Goal: Task Accomplishment & Management: Manage account settings

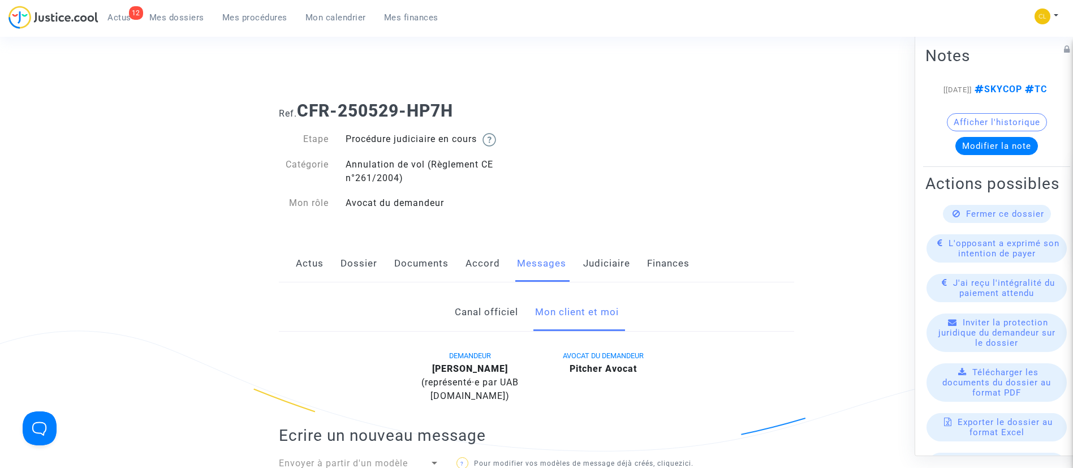
click at [162, 20] on span "Mes dossiers" at bounding box center [176, 17] width 55 height 10
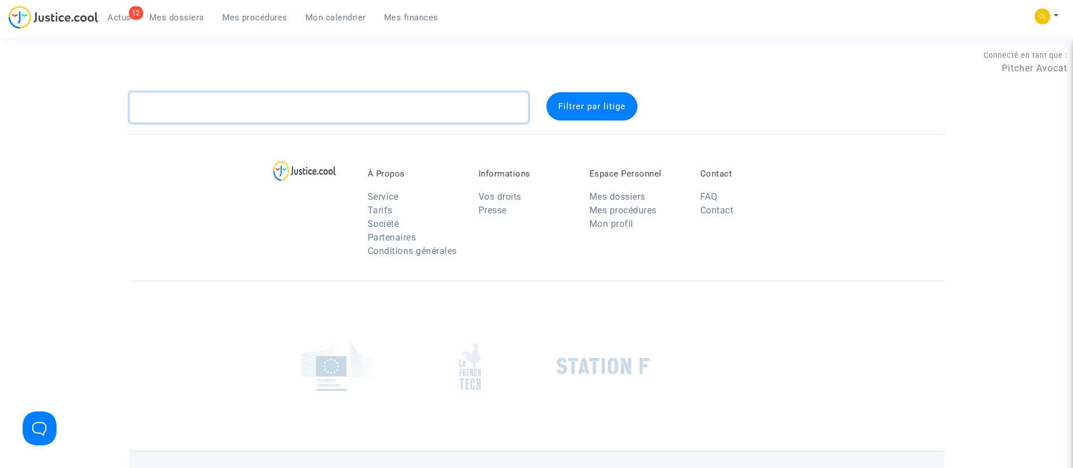
click at [302, 119] on textarea at bounding box center [329, 107] width 399 height 31
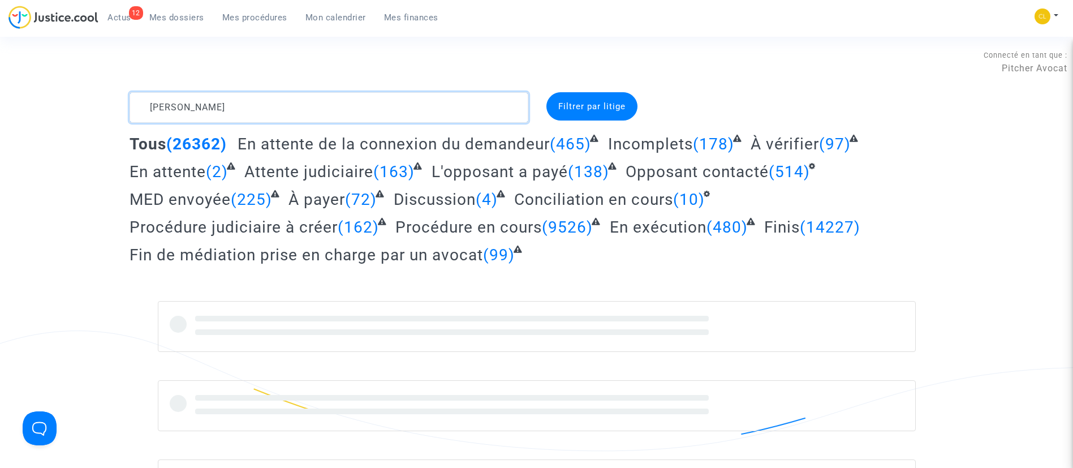
type textarea "jerome richard"
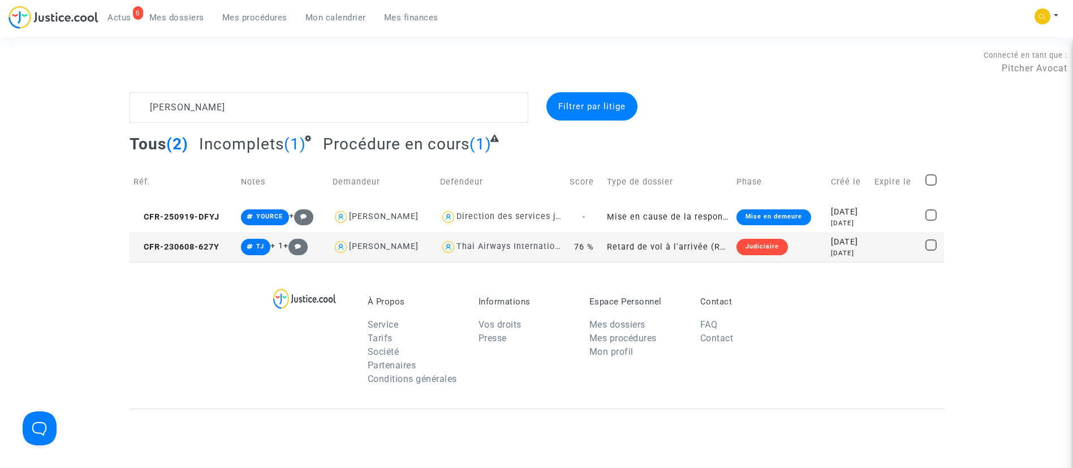
click at [867, 247] on div "2023-06-08" at bounding box center [849, 242] width 36 height 12
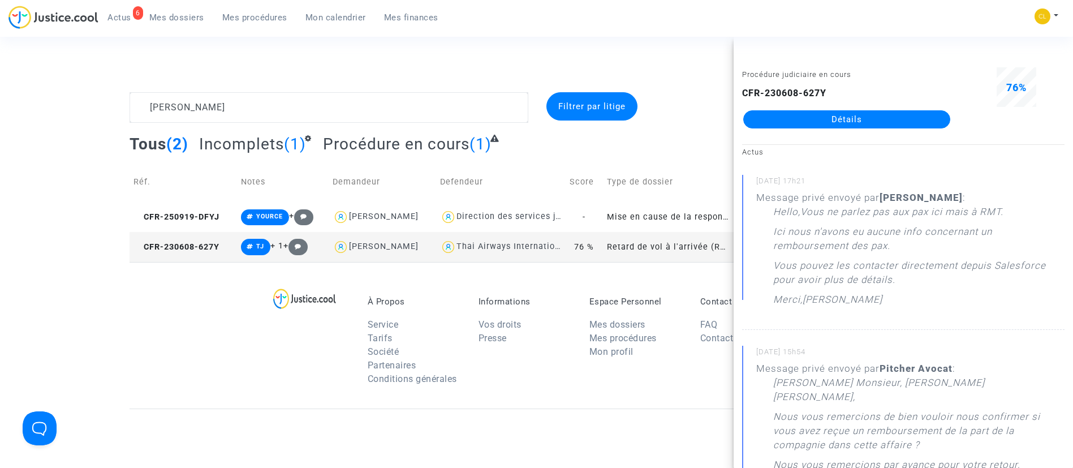
drag, startPoint x: 935, startPoint y: 119, endPoint x: 850, endPoint y: 135, distance: 86.4
click at [935, 119] on link "Détails" at bounding box center [846, 119] width 207 height 18
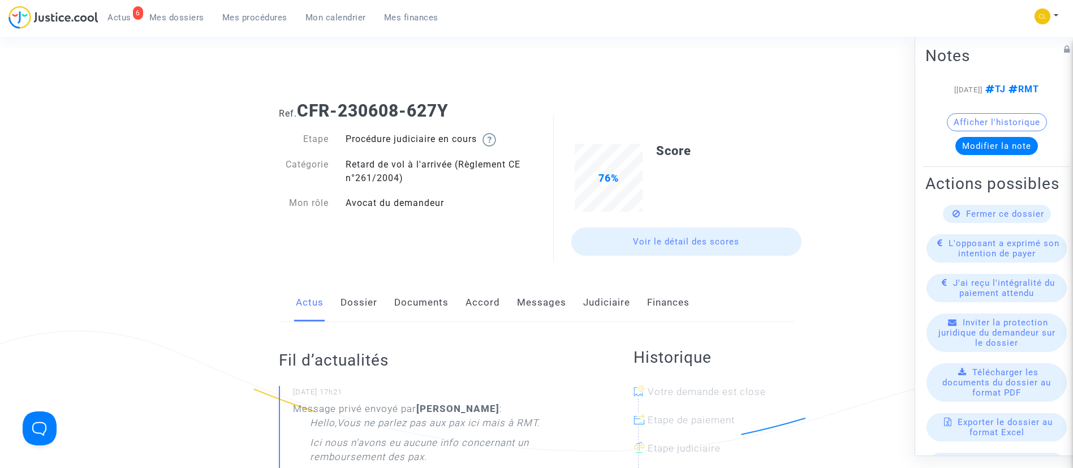
click at [621, 302] on link "Judiciaire" at bounding box center [606, 302] width 47 height 37
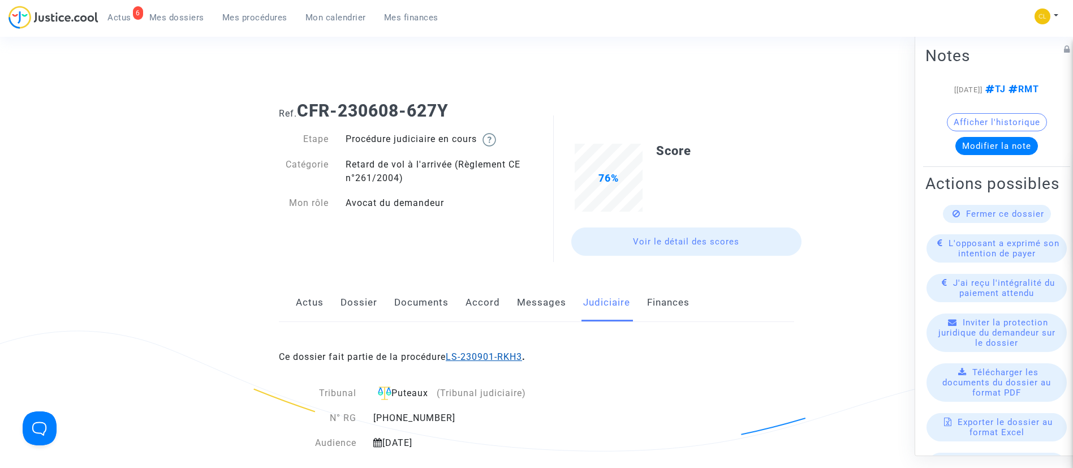
click at [522, 357] on link "LS-230901-RKH3" at bounding box center [484, 356] width 76 height 11
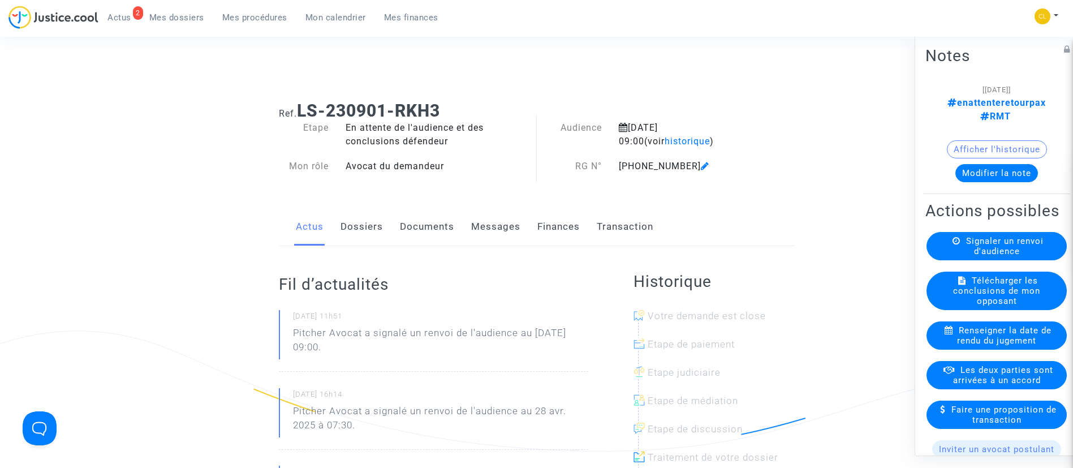
click at [368, 226] on link "Dossiers" at bounding box center [362, 226] width 42 height 37
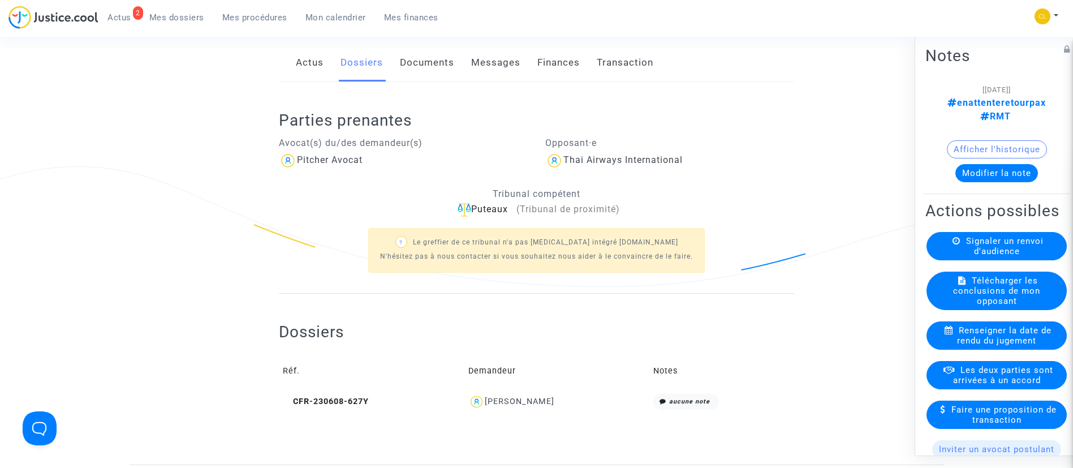
scroll to position [170, 0]
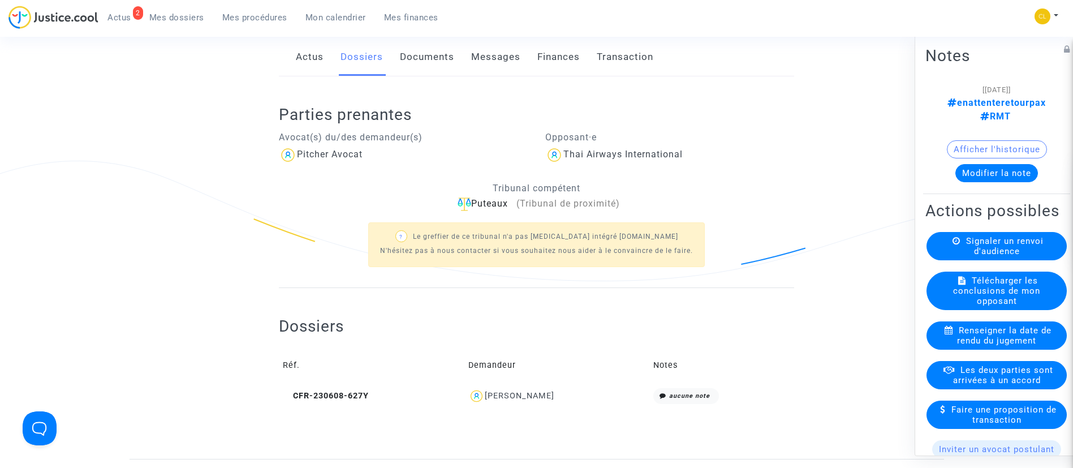
click at [999, 163] on button "Modifier la note" at bounding box center [997, 172] width 83 height 18
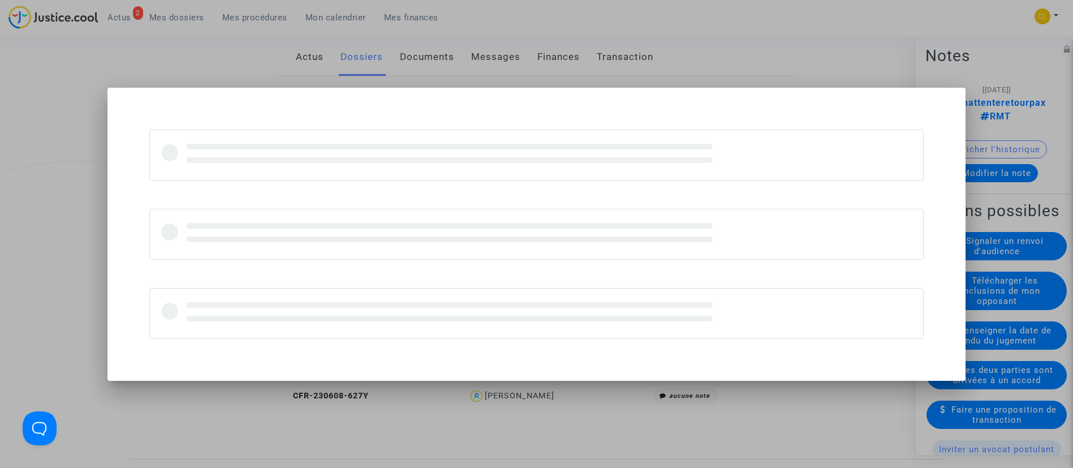
scroll to position [0, 0]
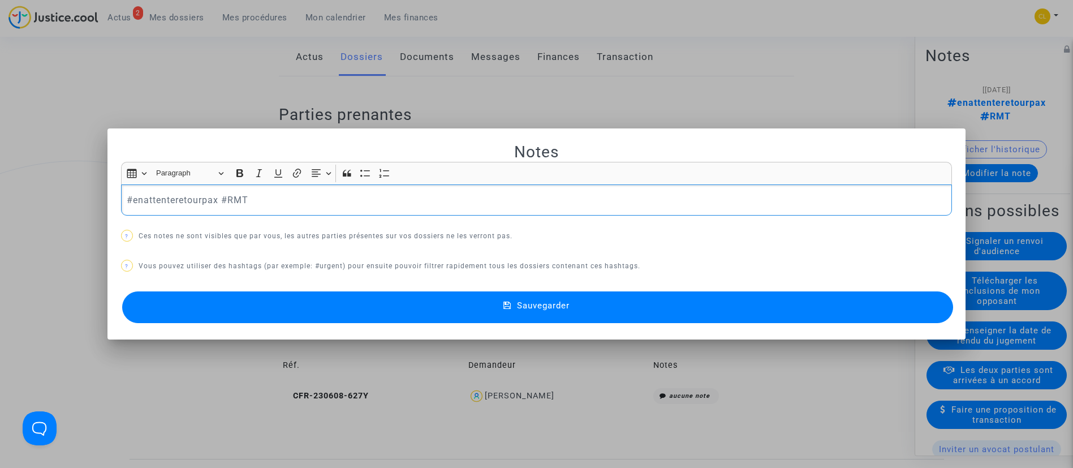
click at [193, 193] on p "#enattenteretourpax #RMT" at bounding box center [536, 200] width 819 height 14
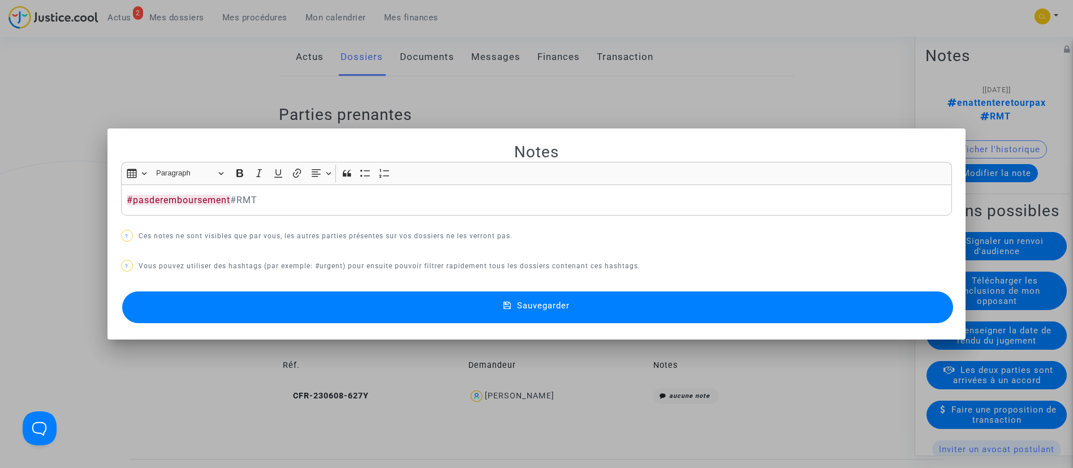
click at [595, 299] on button "Sauvegarder" at bounding box center [538, 307] width 832 height 32
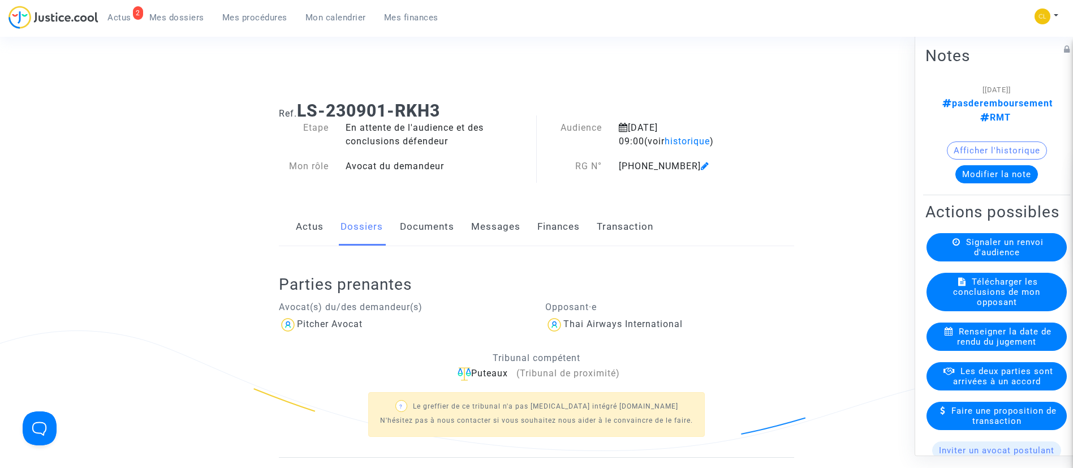
click at [426, 221] on link "Documents" at bounding box center [427, 226] width 54 height 37
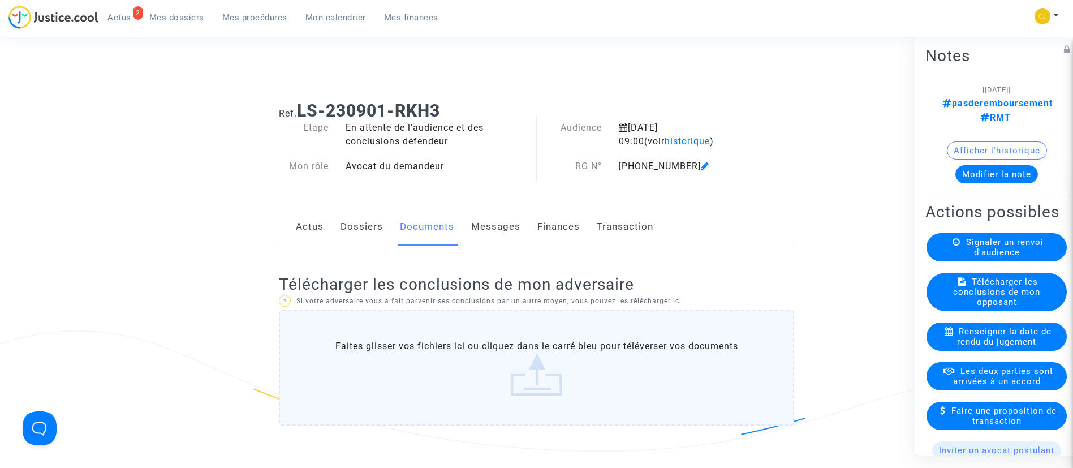
click at [242, 22] on span "Mes procédures" at bounding box center [254, 17] width 65 height 10
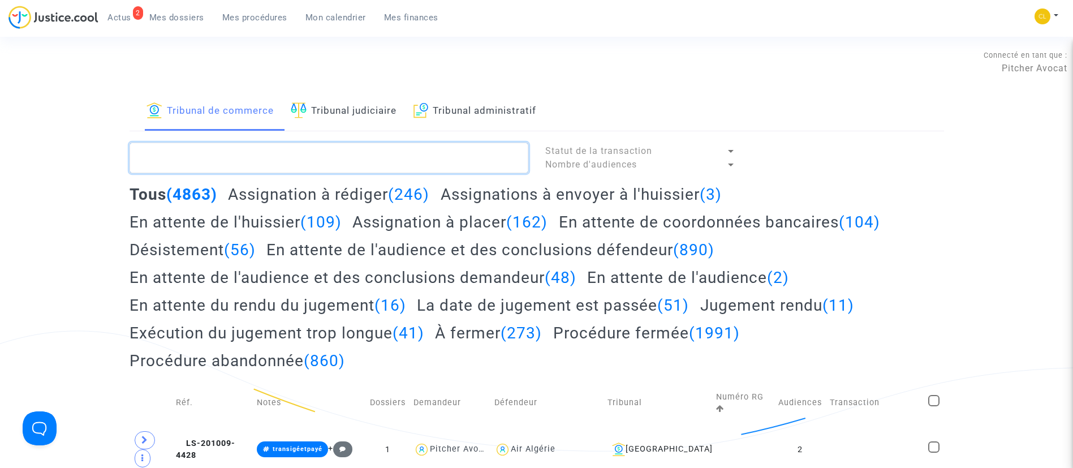
click at [347, 163] on textarea at bounding box center [329, 158] width 399 height 31
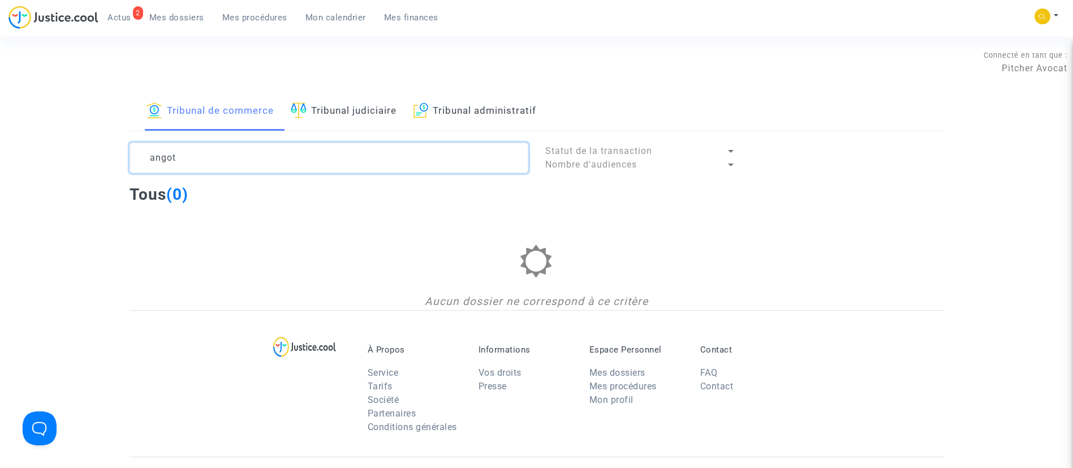
click at [393, 163] on textarea at bounding box center [329, 158] width 399 height 31
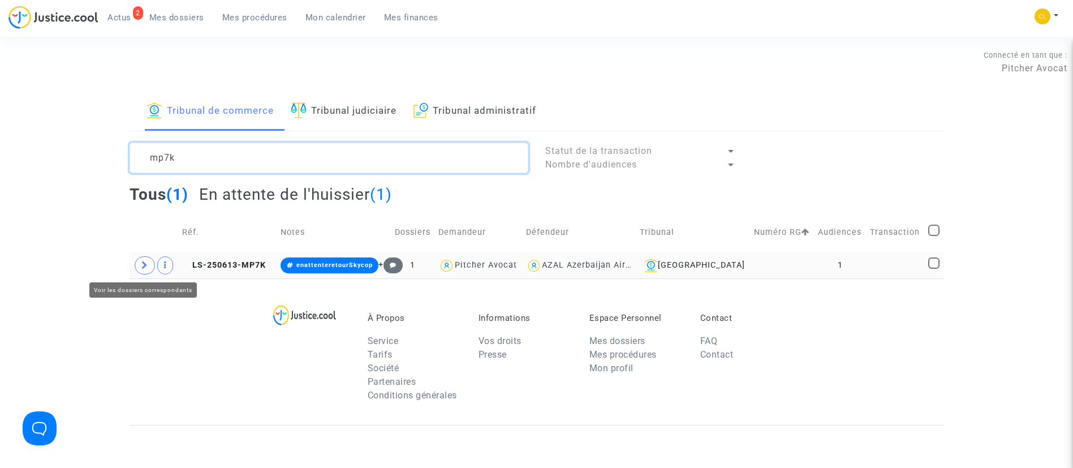
type textarea "mp7k"
click at [140, 265] on span at bounding box center [145, 265] width 20 height 18
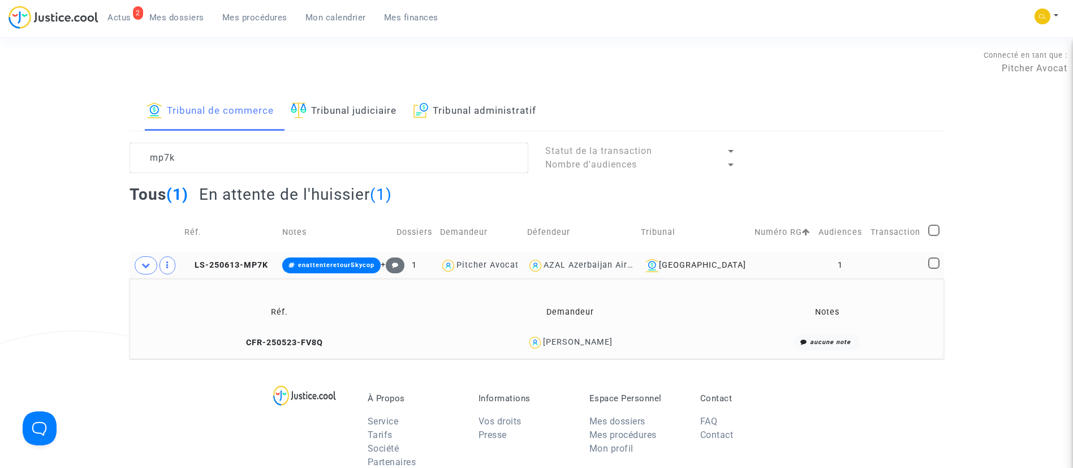
click at [583, 345] on div "Nika Ginzburg" at bounding box center [578, 342] width 70 height 10
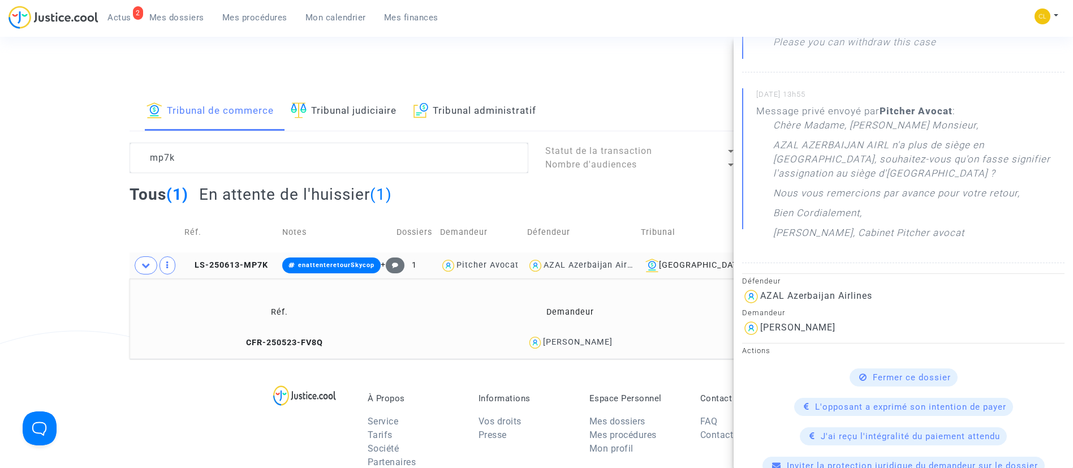
scroll to position [255, 0]
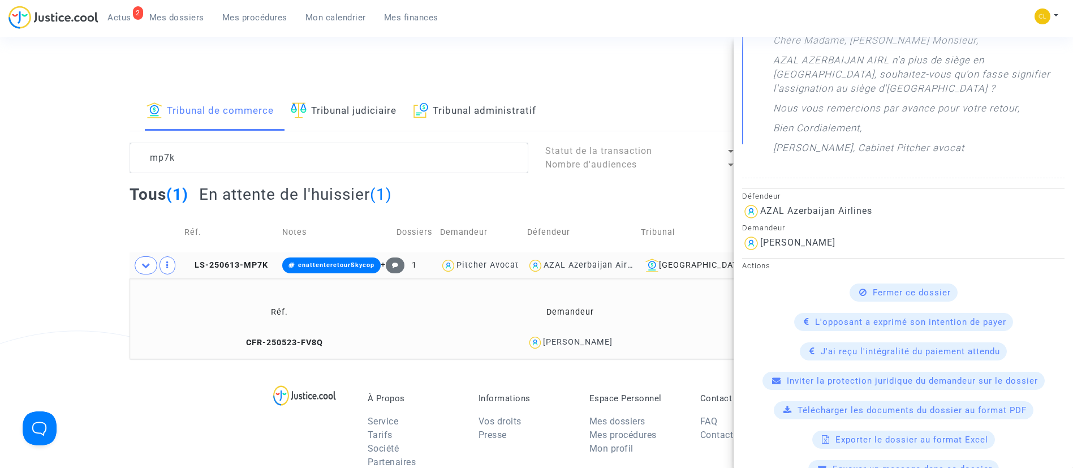
click at [893, 292] on span "Fermer ce dossier" at bounding box center [912, 292] width 78 height 10
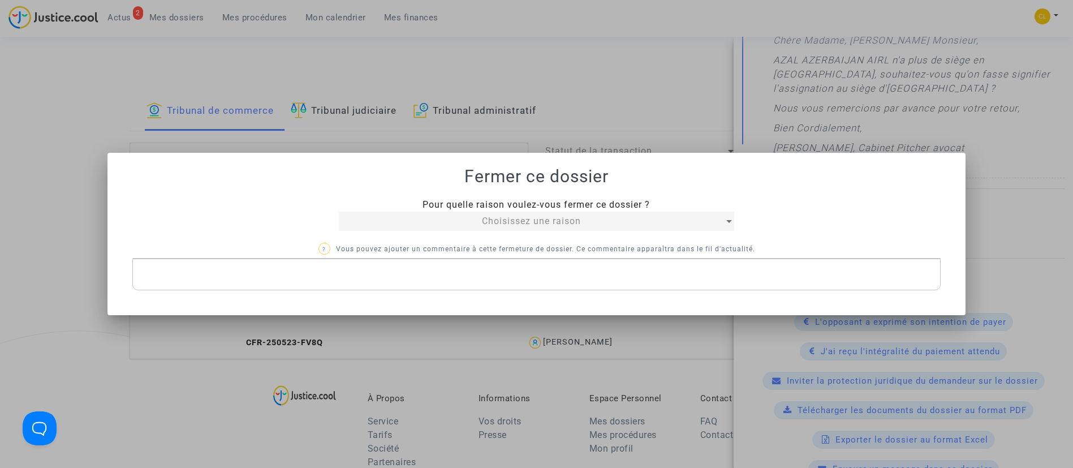
click at [657, 226] on div "Choisissez une raison" at bounding box center [532, 221] width 386 height 14
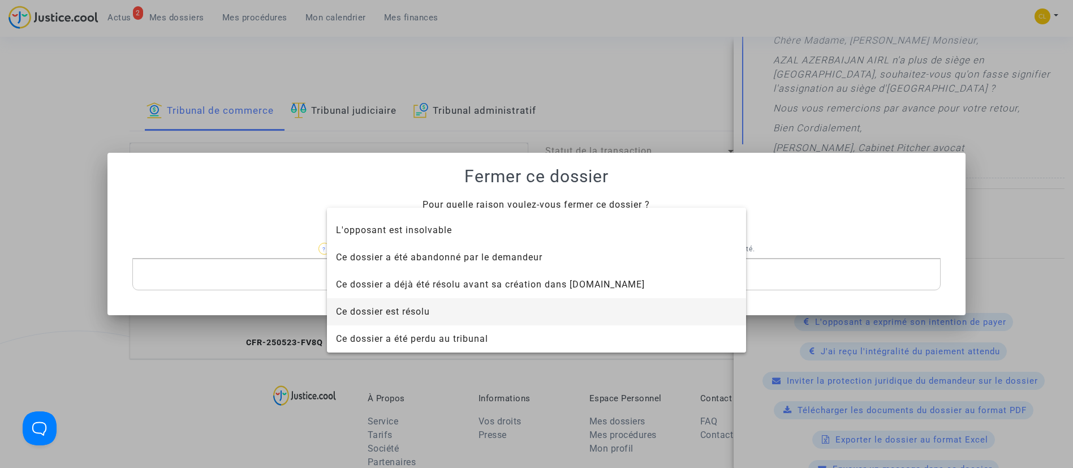
scroll to position [0, 0]
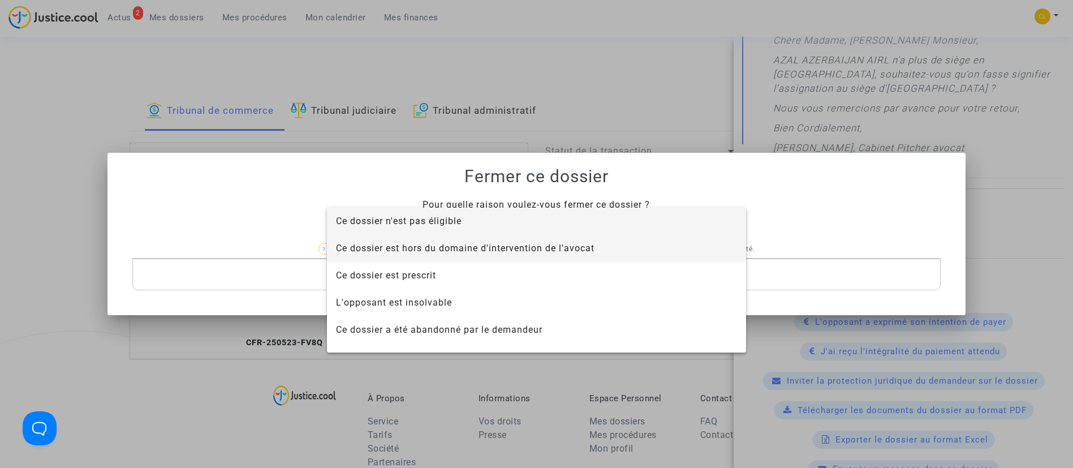
click at [503, 249] on span "Ce dossier est hors du domaine d'intervention de l'avocat" at bounding box center [465, 248] width 259 height 11
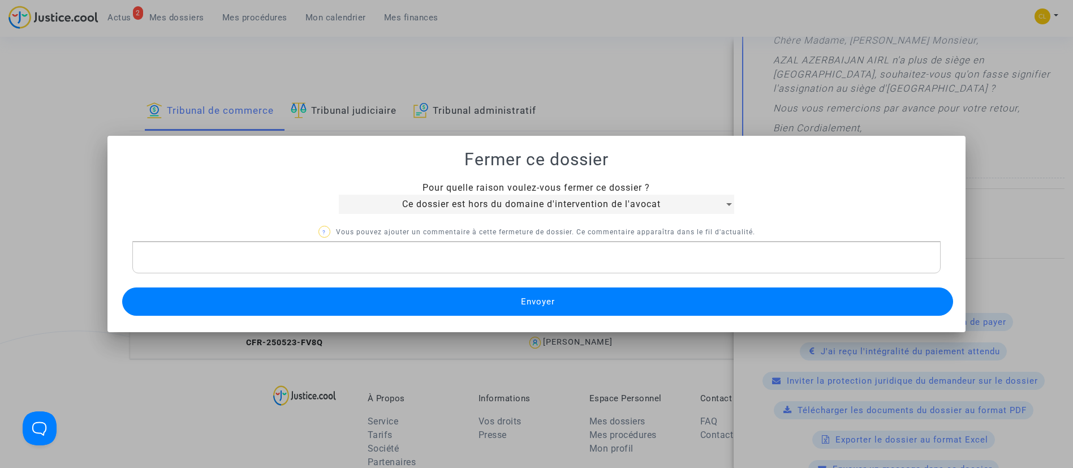
click at [523, 303] on span "Envoyer" at bounding box center [538, 301] width 34 height 10
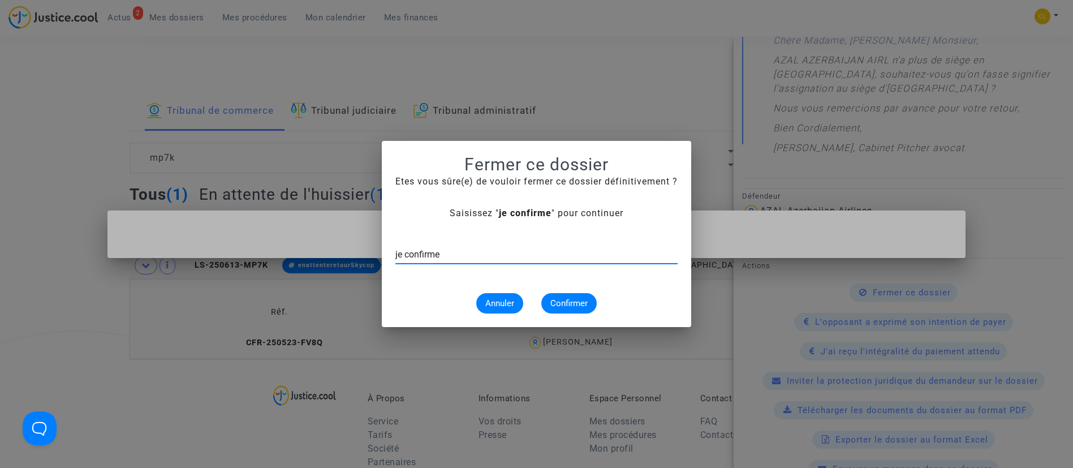
type input "je confirme"
click at [557, 295] on button "Confirmer" at bounding box center [568, 303] width 55 height 20
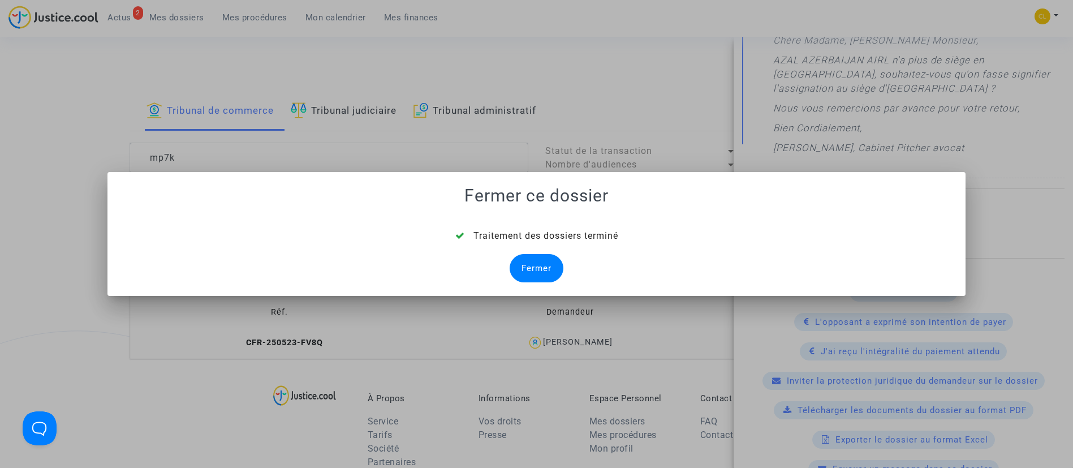
click at [535, 272] on div "Fermer" at bounding box center [537, 268] width 54 height 28
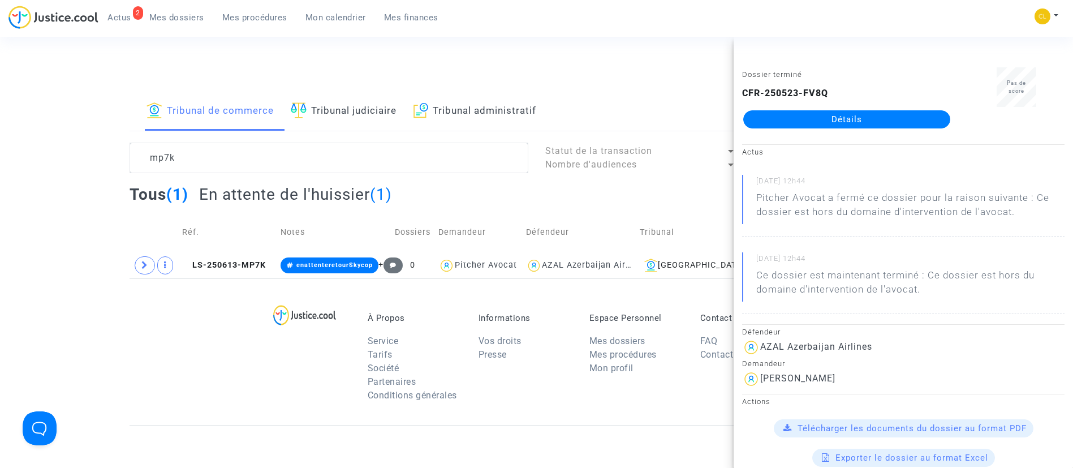
click at [673, 199] on div "Tous (1) En attente de l'huissier (1)" at bounding box center [537, 198] width 815 height 28
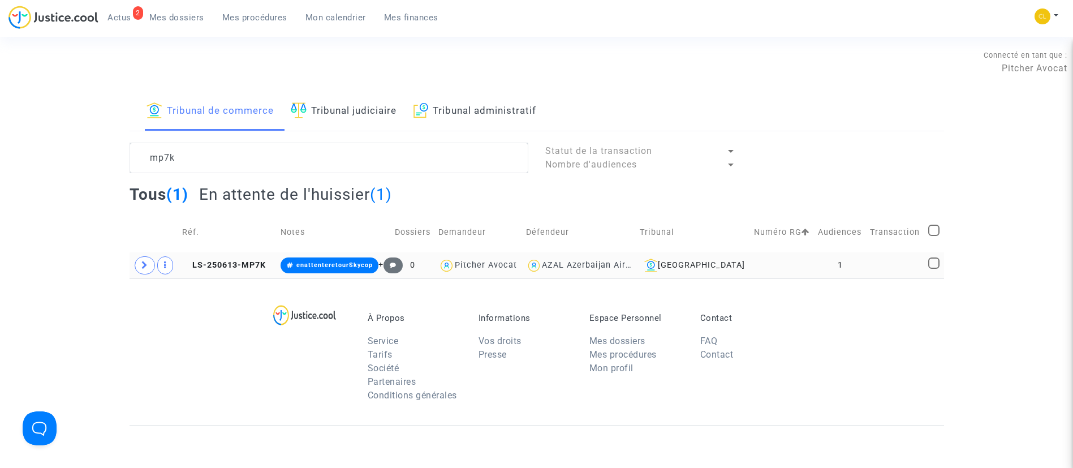
click at [854, 256] on td "1" at bounding box center [840, 265] width 52 height 26
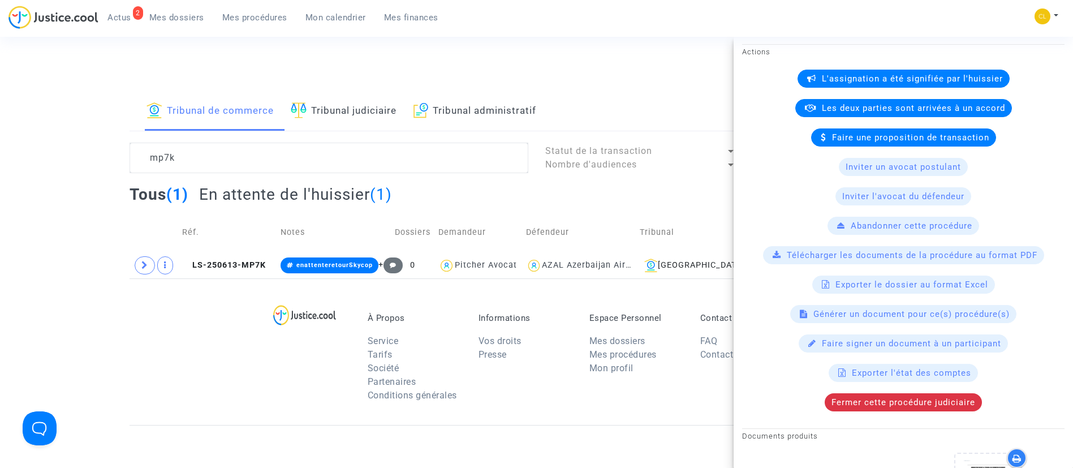
scroll to position [424, 0]
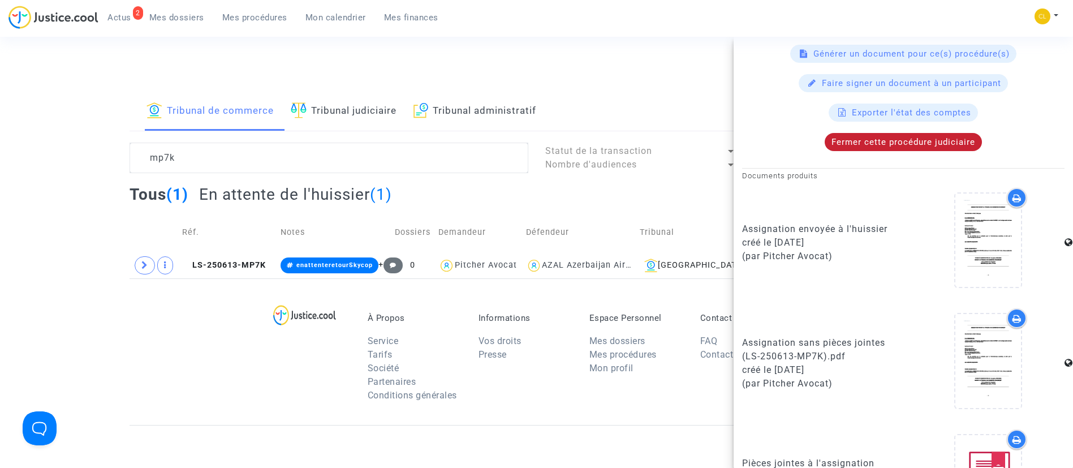
click at [886, 139] on span "Fermer cette procédure judiciaire" at bounding box center [904, 142] width 144 height 10
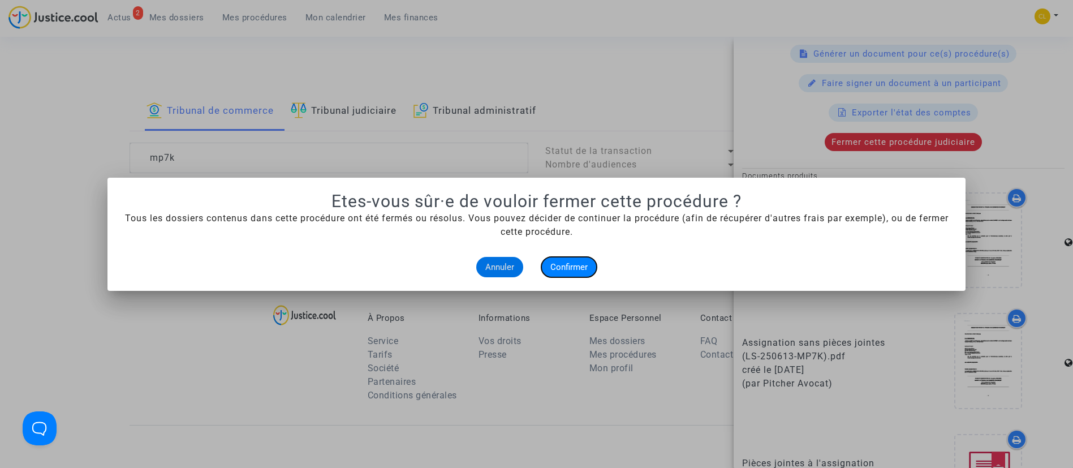
click at [586, 266] on span "Confirmer" at bounding box center [568, 267] width 37 height 10
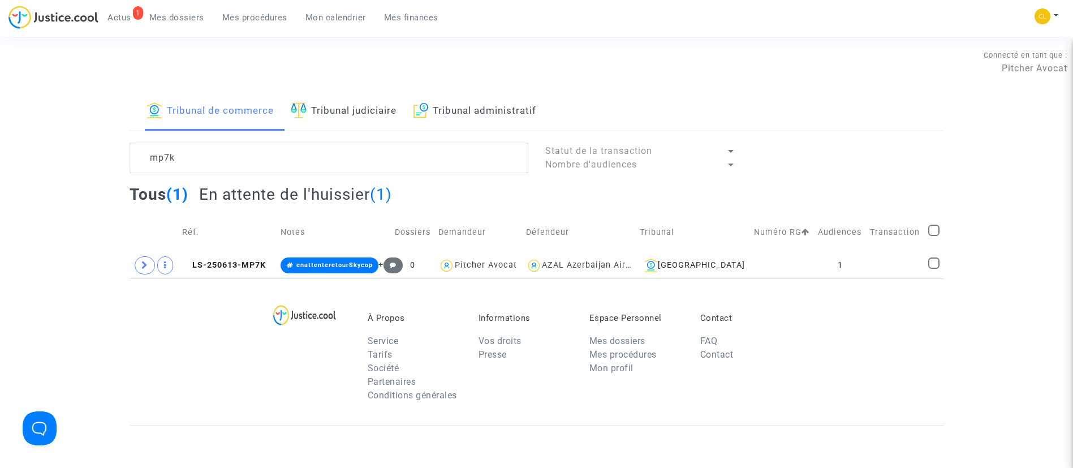
click at [117, 19] on span "Actus" at bounding box center [119, 17] width 24 height 10
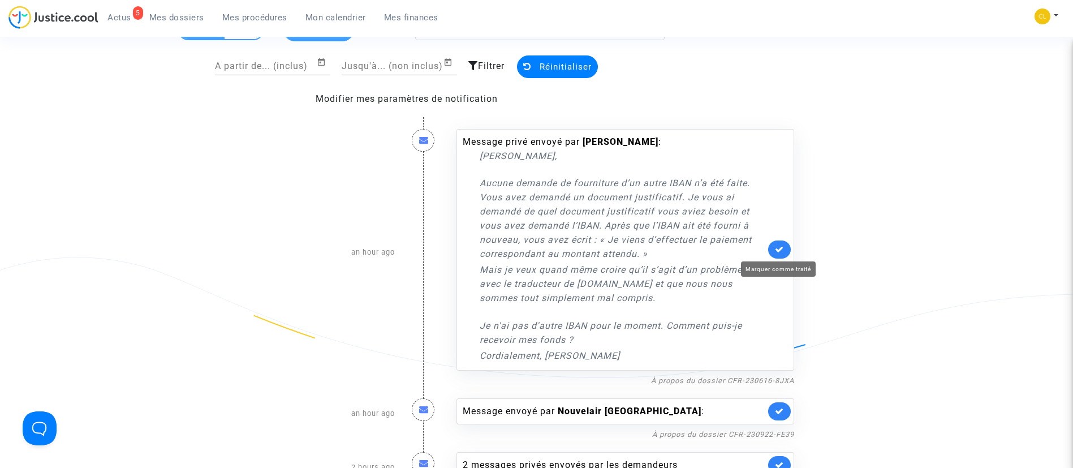
click at [776, 247] on icon at bounding box center [779, 249] width 9 height 8
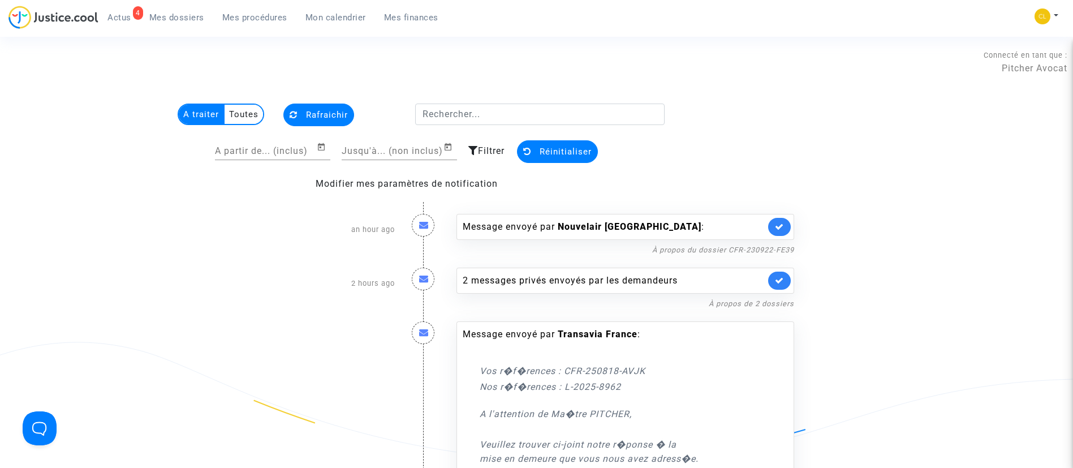
click at [305, 22] on span "Mon calendrier" at bounding box center [335, 17] width 61 height 10
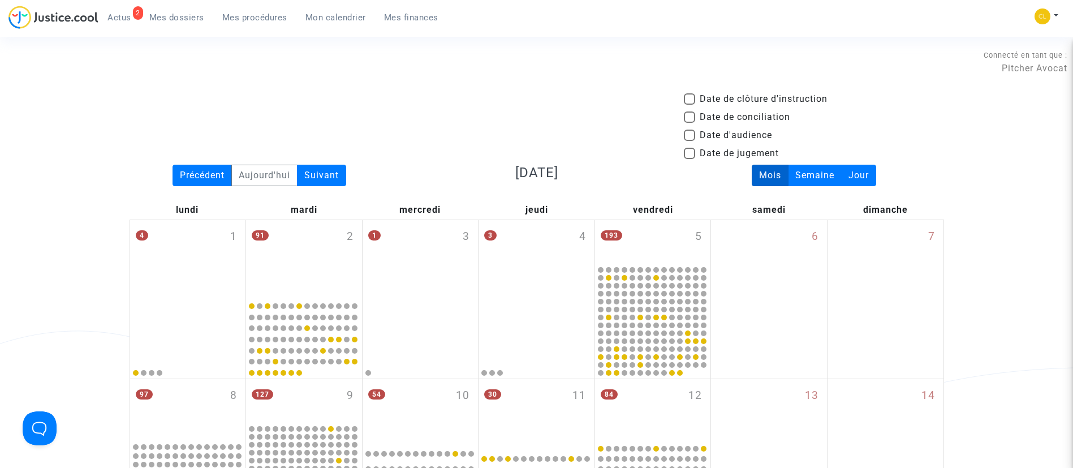
click at [281, 10] on link "Mes procédures" at bounding box center [254, 17] width 83 height 17
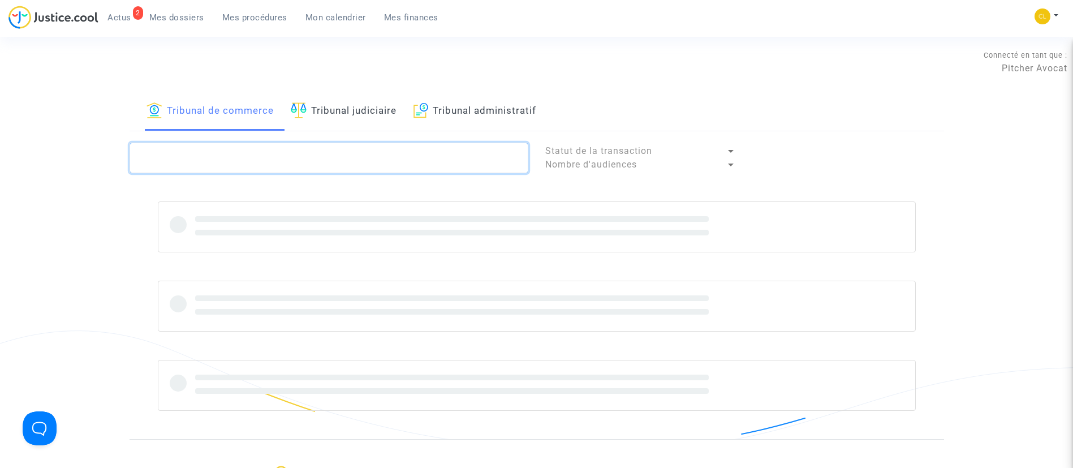
click at [255, 150] on textarea at bounding box center [329, 158] width 399 height 31
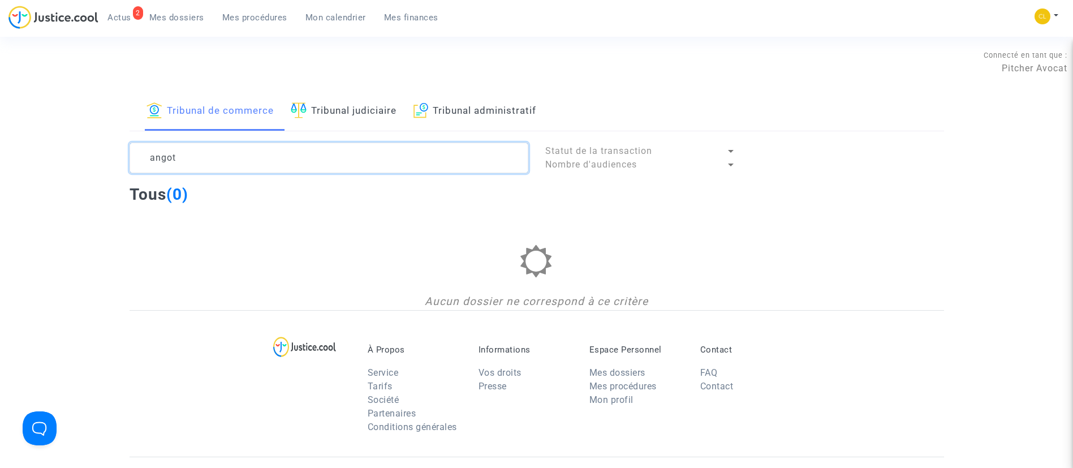
click at [218, 162] on textarea at bounding box center [329, 158] width 399 height 31
drag, startPoint x: 196, startPoint y: 150, endPoint x: 128, endPoint y: 150, distance: 67.3
click at [128, 150] on div "sati" at bounding box center [329, 158] width 416 height 31
type textarea "agot"
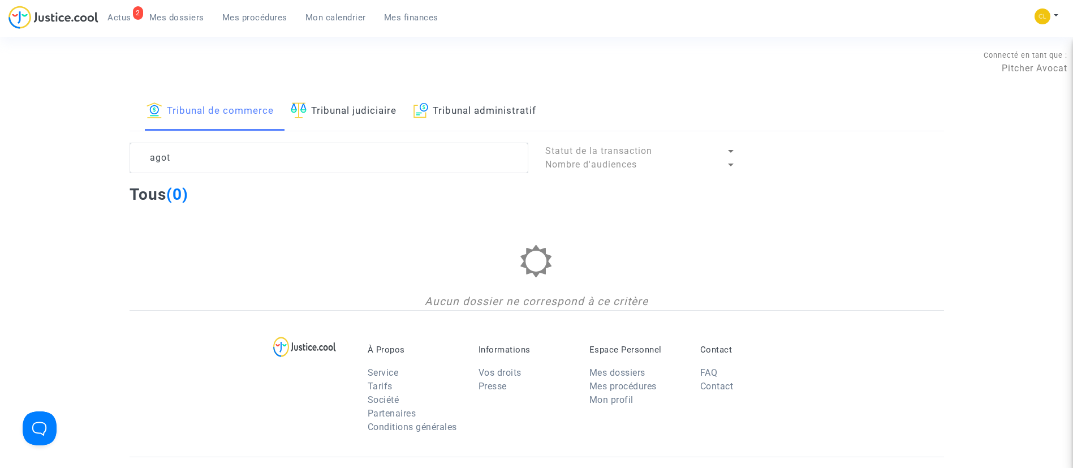
click at [196, 16] on span "Mes dossiers" at bounding box center [176, 17] width 55 height 10
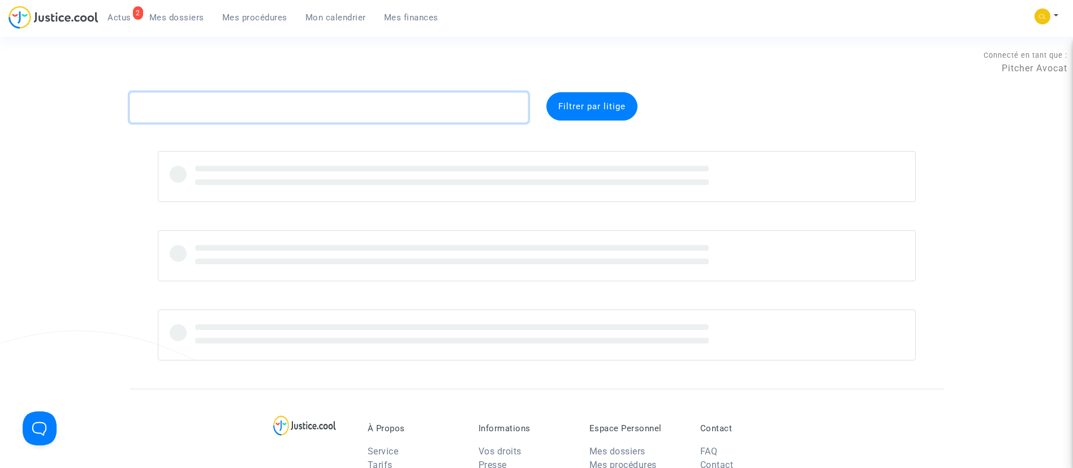
click at [269, 111] on textarea at bounding box center [329, 107] width 399 height 31
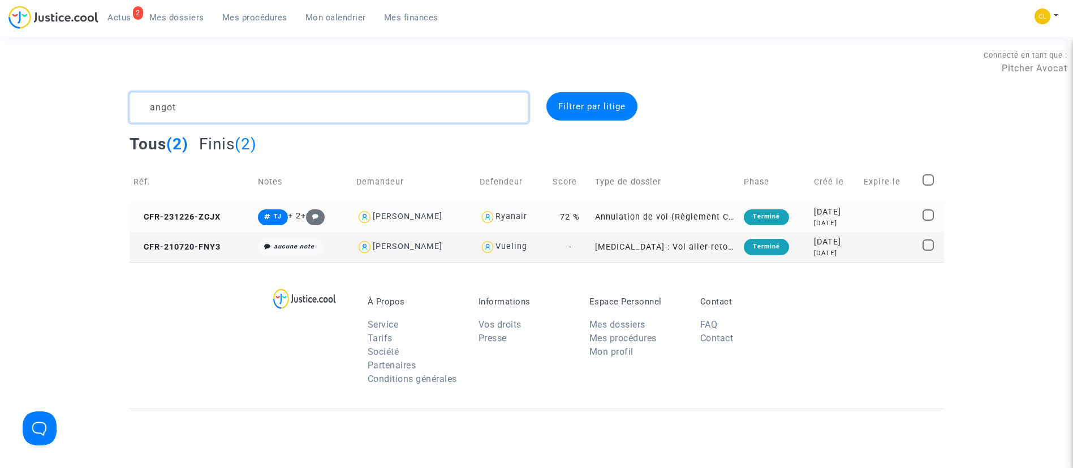
type textarea "angot"
click at [853, 221] on div "2 years ago" at bounding box center [835, 223] width 42 height 10
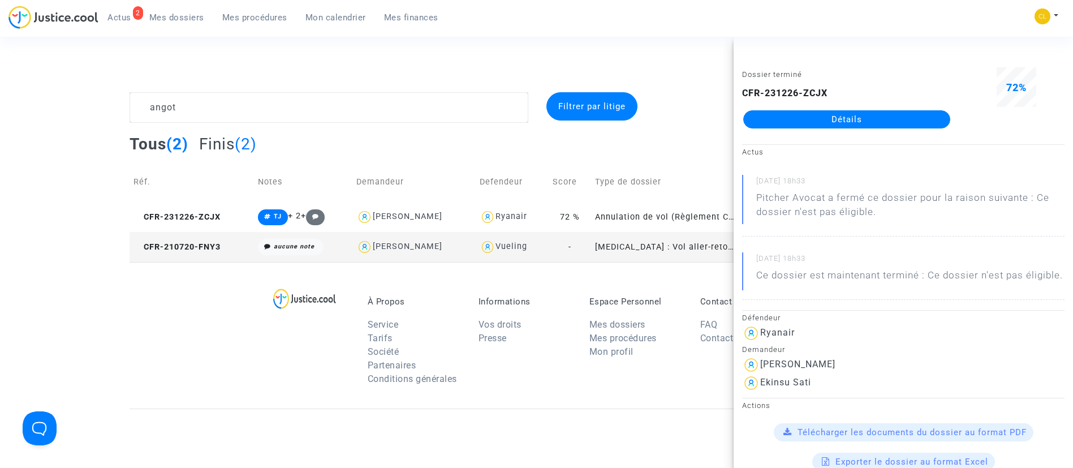
drag, startPoint x: 849, startPoint y: 117, endPoint x: 867, endPoint y: 108, distance: 20.5
click at [849, 117] on link "Détails" at bounding box center [846, 119] width 207 height 18
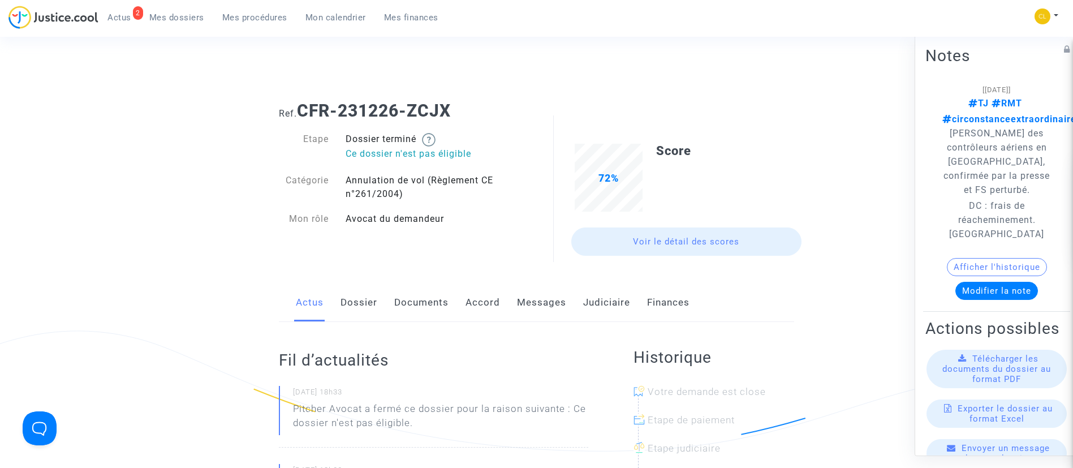
drag, startPoint x: 607, startPoint y: 304, endPoint x: 583, endPoint y: 309, distance: 24.9
click at [607, 304] on link "Judiciaire" at bounding box center [606, 302] width 47 height 37
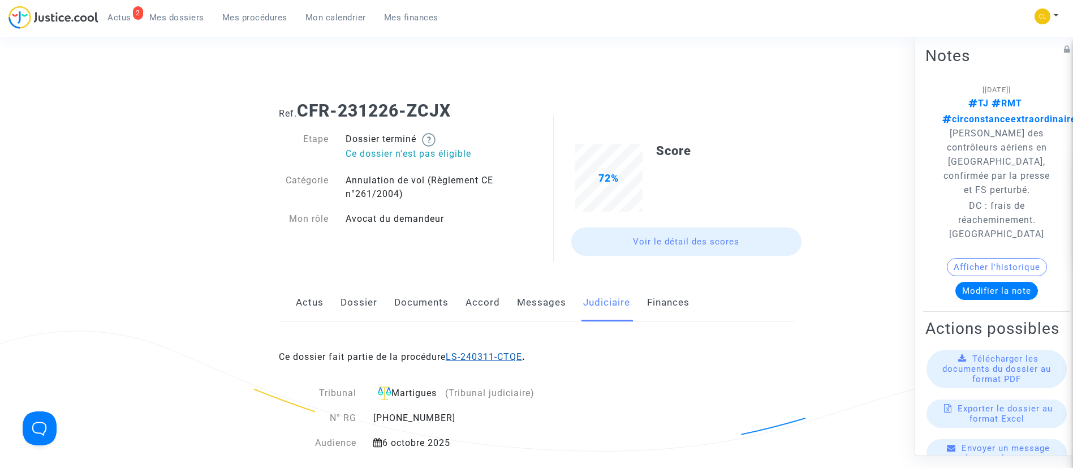
click at [517, 351] on link "LS-240311-CTQE" at bounding box center [484, 356] width 76 height 11
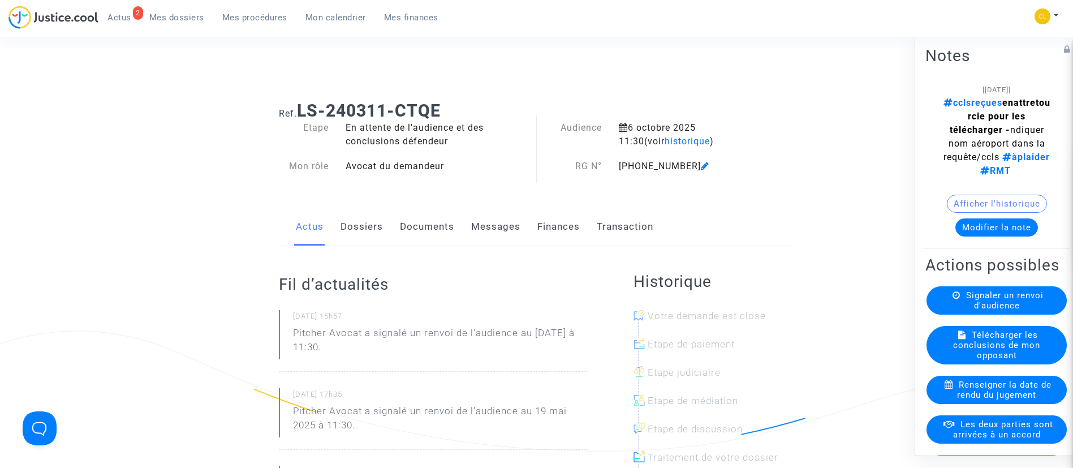
click at [380, 214] on link "Dossiers" at bounding box center [362, 226] width 42 height 37
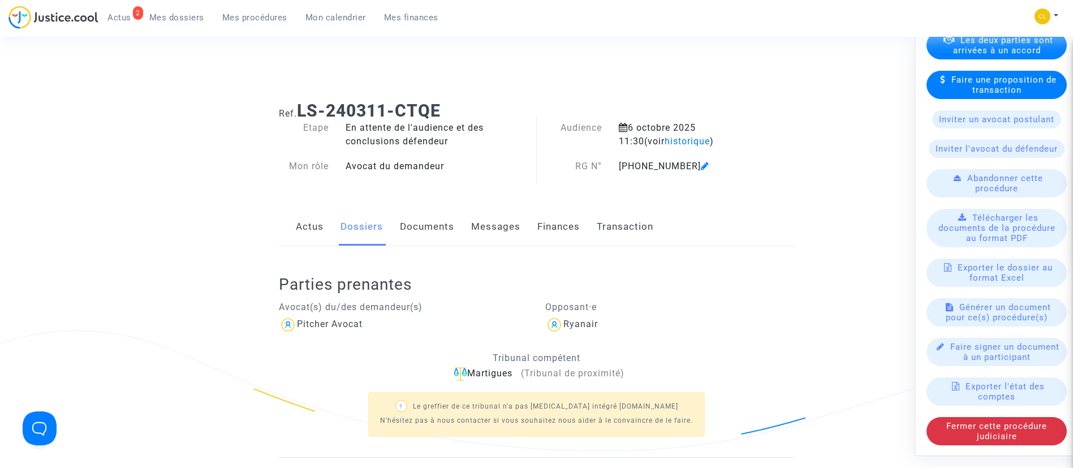
click at [256, 23] on link "Mes procédures" at bounding box center [254, 17] width 83 height 17
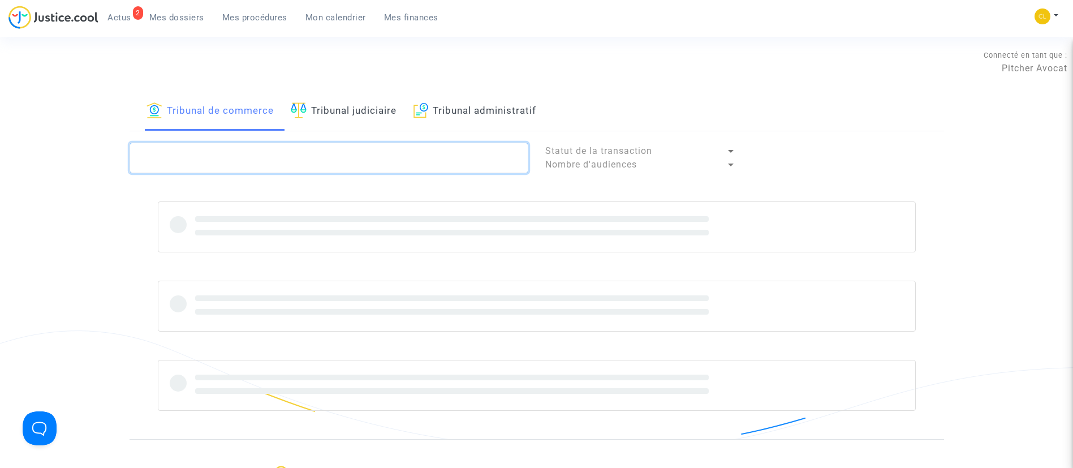
click at [279, 170] on textarea at bounding box center [329, 158] width 399 height 31
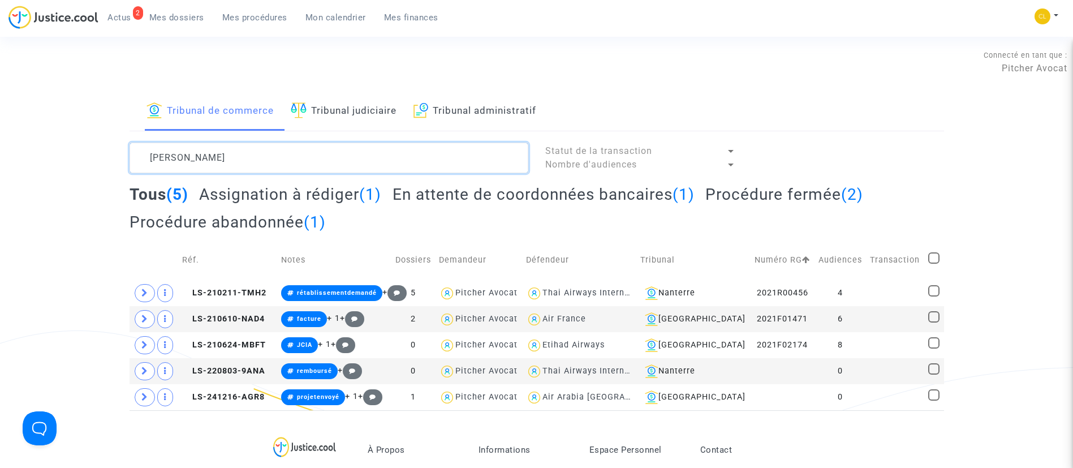
type textarea "colin"
drag, startPoint x: 346, startPoint y: 110, endPoint x: 344, endPoint y: 122, distance: 12.0
click at [346, 110] on link "Tribunal judiciaire" at bounding box center [344, 111] width 106 height 38
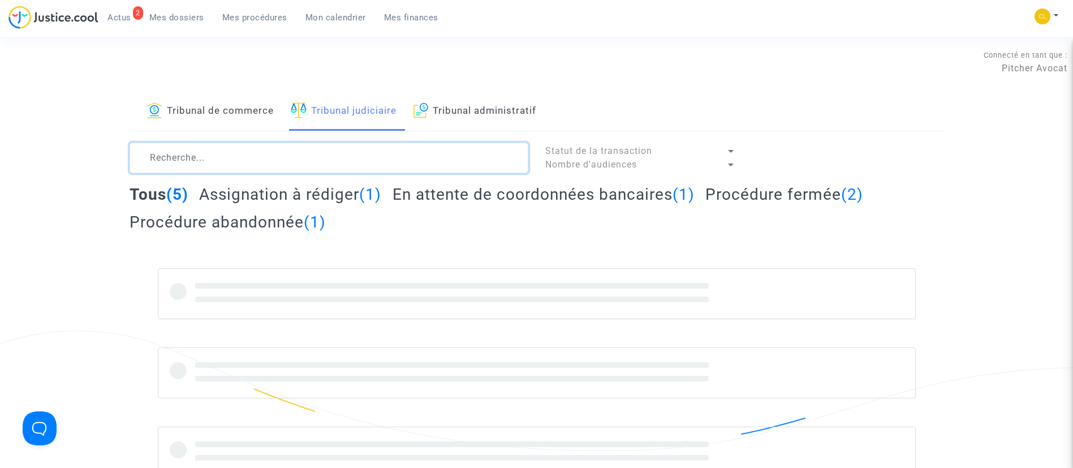
click at [335, 169] on textarea at bounding box center [329, 158] width 399 height 31
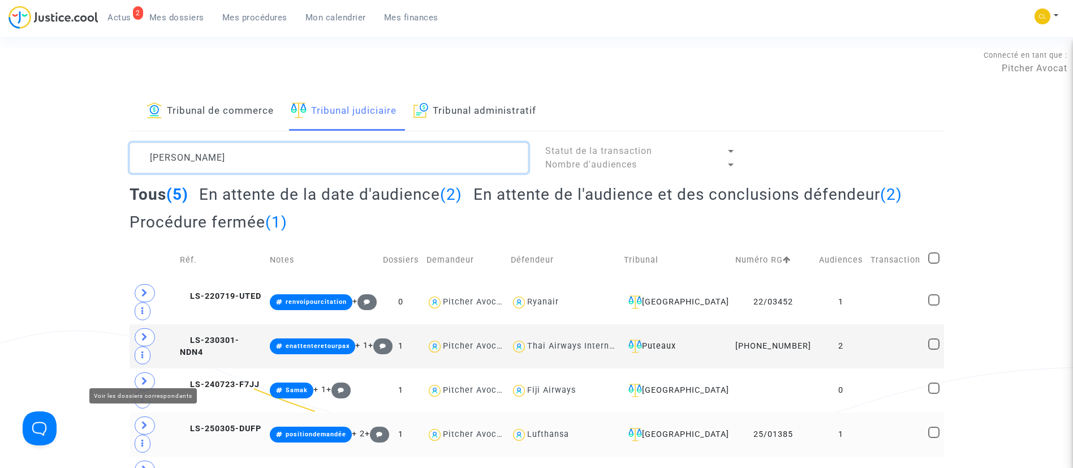
type textarea "colin"
click at [147, 421] on icon at bounding box center [144, 425] width 7 height 8
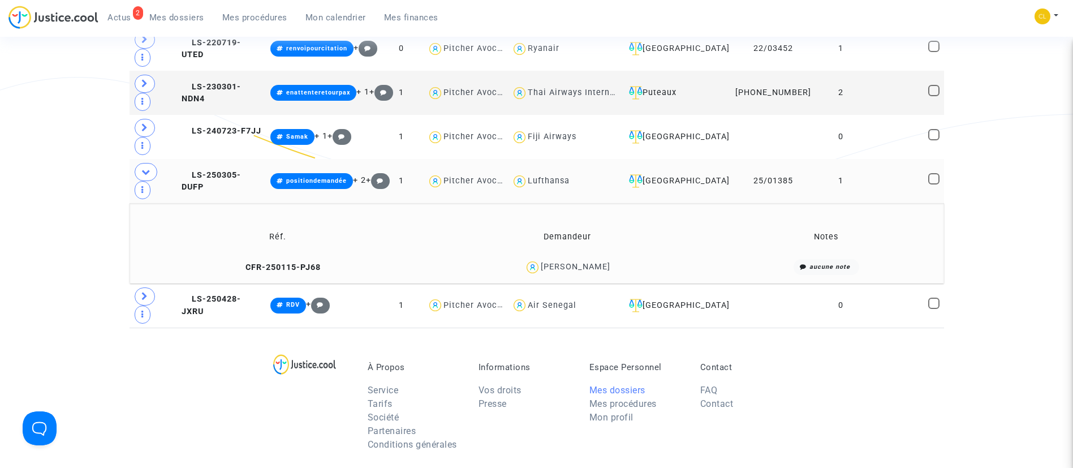
scroll to position [255, 0]
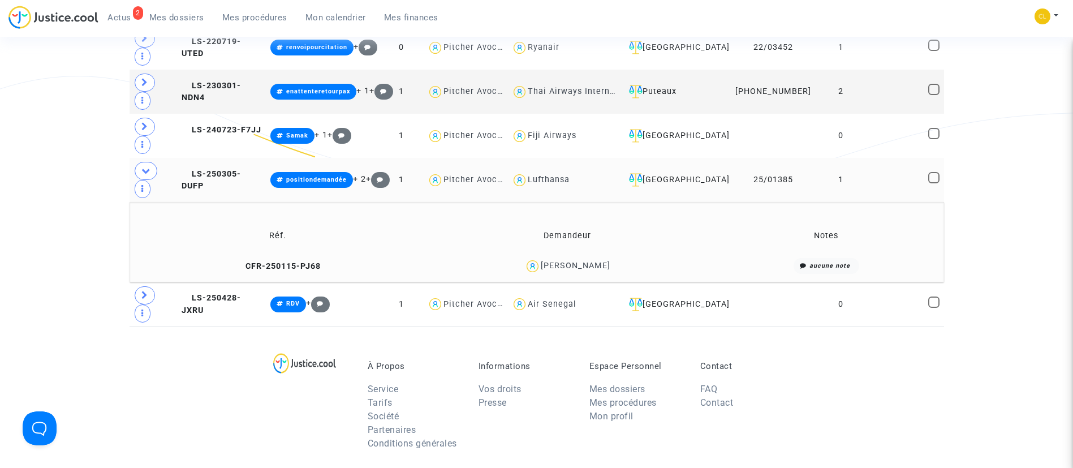
click at [910, 158] on td at bounding box center [896, 180] width 58 height 44
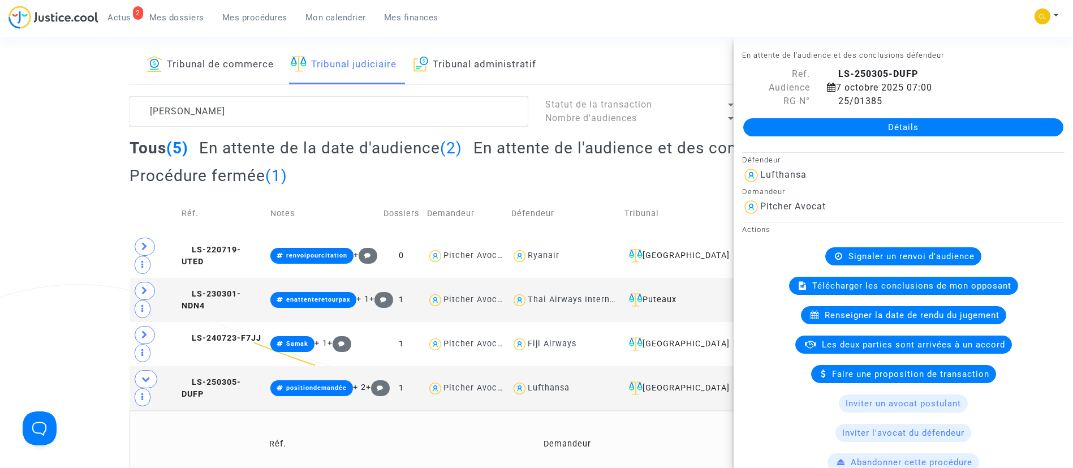
scroll to position [0, 0]
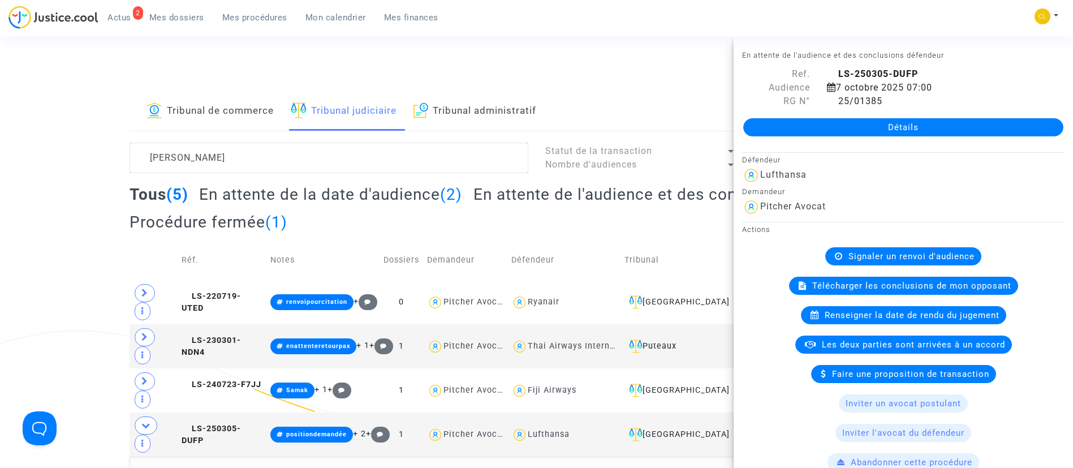
click at [325, 23] on link "Mon calendrier" at bounding box center [335, 17] width 79 height 17
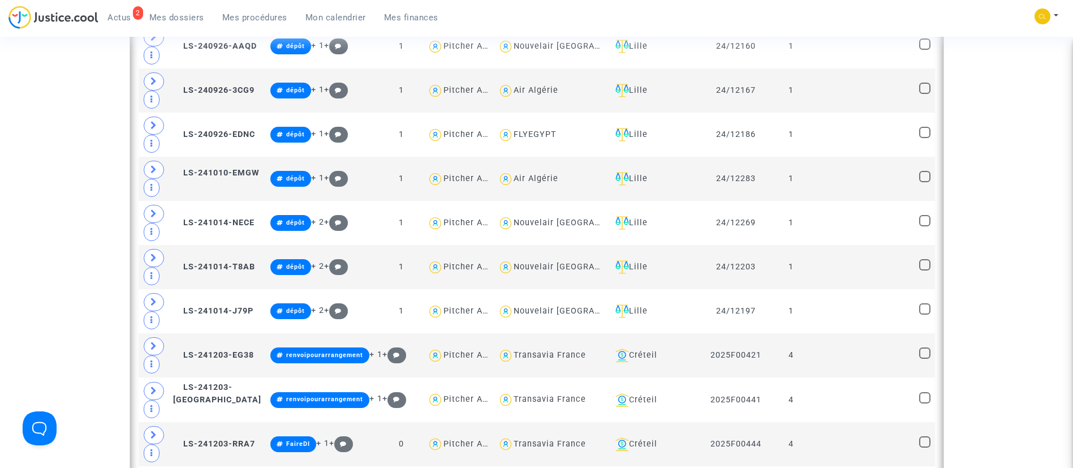
scroll to position [424, 0]
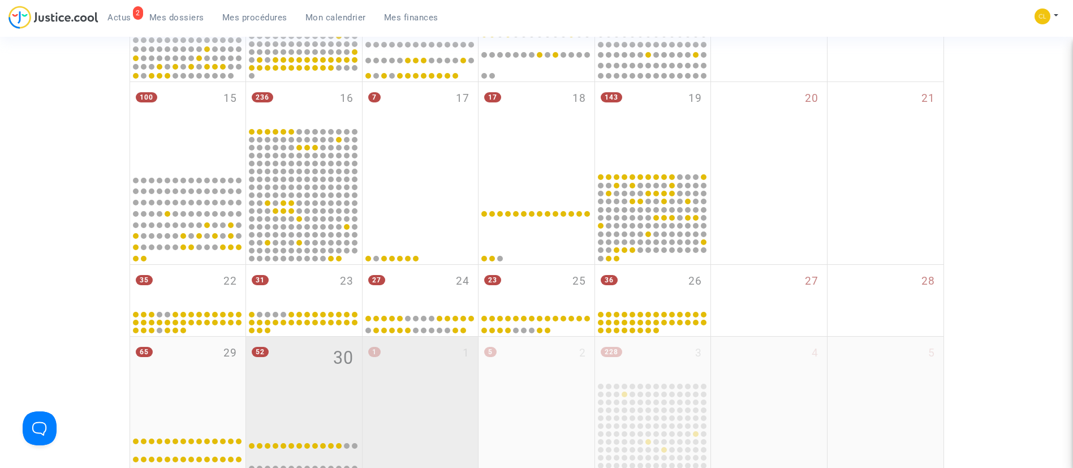
click at [390, 458] on div at bounding box center [420, 472] width 113 height 89
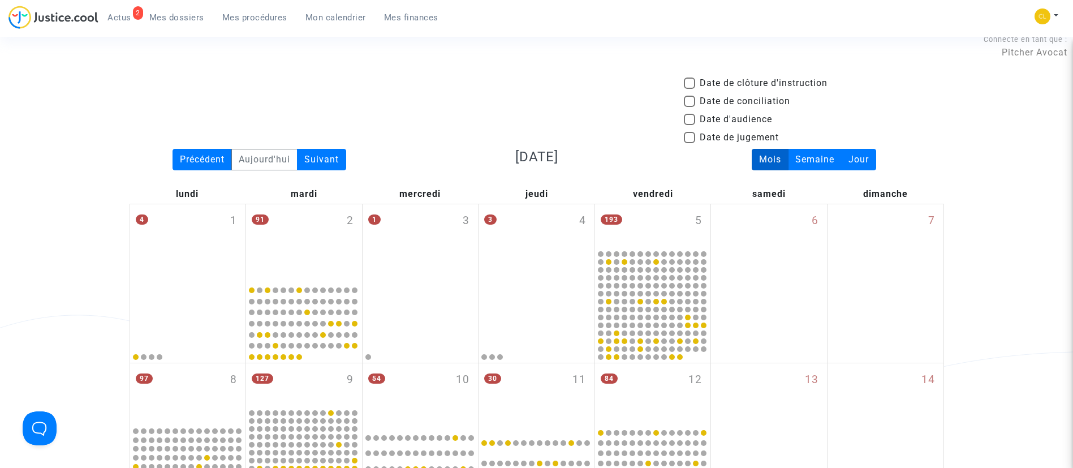
scroll to position [0, 0]
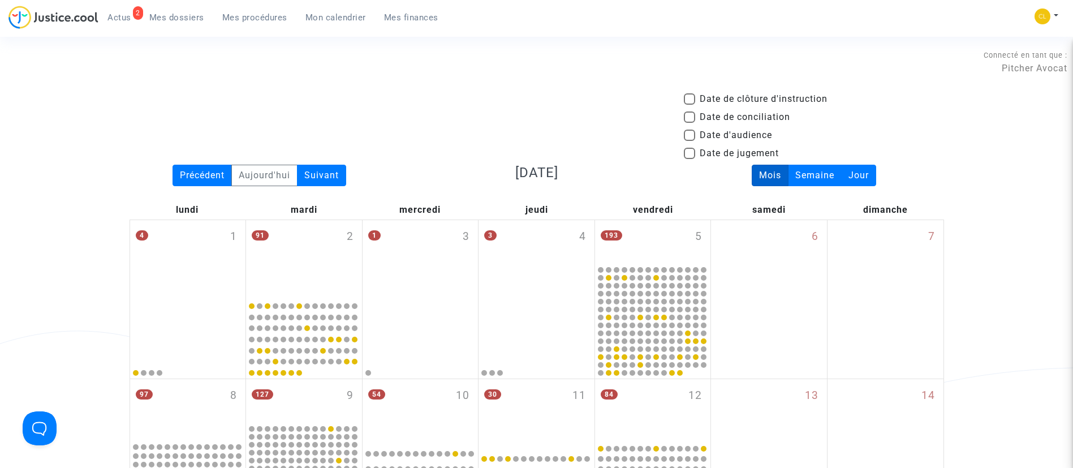
click at [339, 162] on div "Date de clôture d'instruction Date de conciliation Date d'audience Date de juge…" at bounding box center [537, 128] width 832 height 72
click at [335, 172] on div "Suivant" at bounding box center [321, 175] width 49 height 21
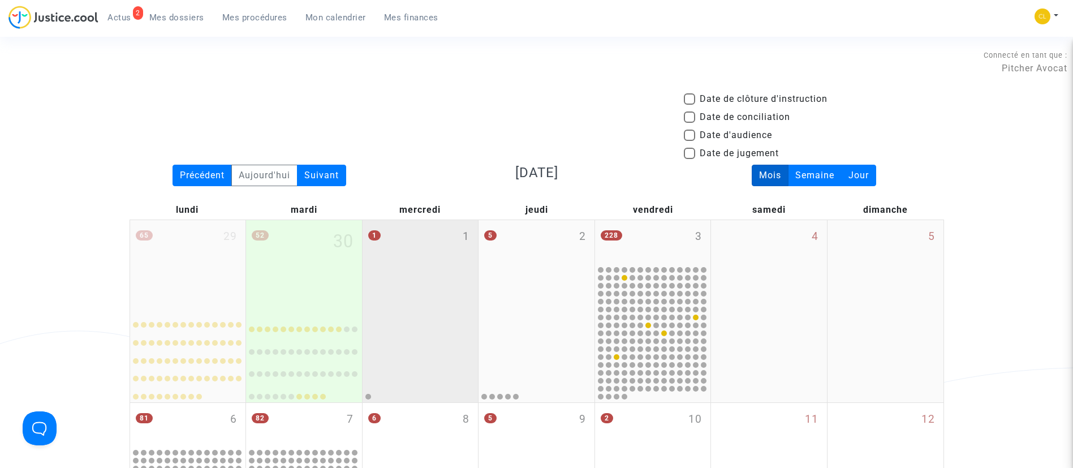
click at [455, 253] on div "1 1" at bounding box center [421, 264] width 116 height 89
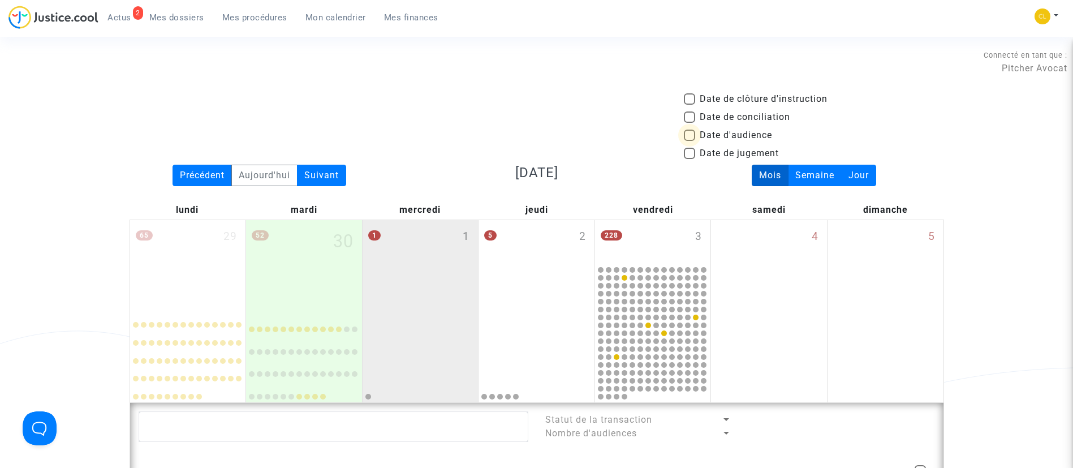
click at [759, 136] on span "Date d'audience" at bounding box center [736, 135] width 72 height 14
click at [690, 141] on input "Date d'audience" at bounding box center [689, 141] width 1 height 1
checkbox input "true"
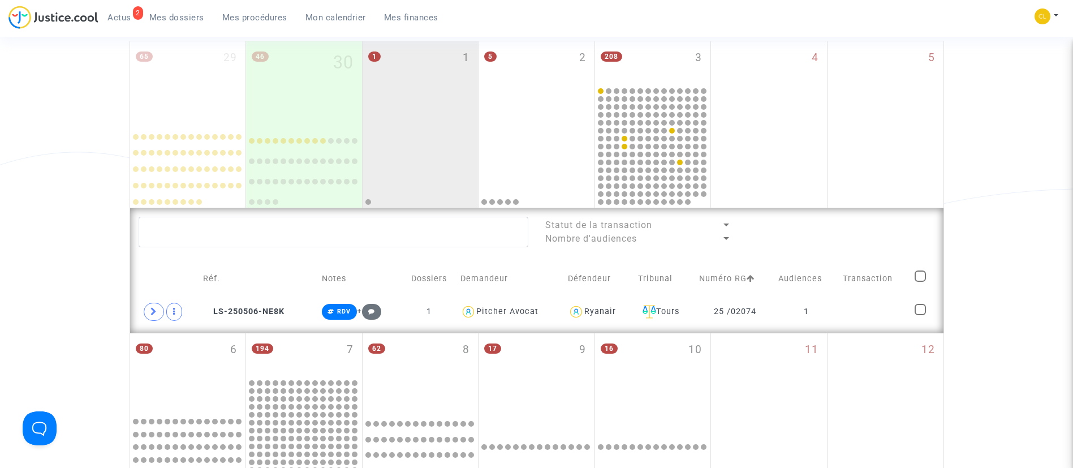
scroll to position [255, 0]
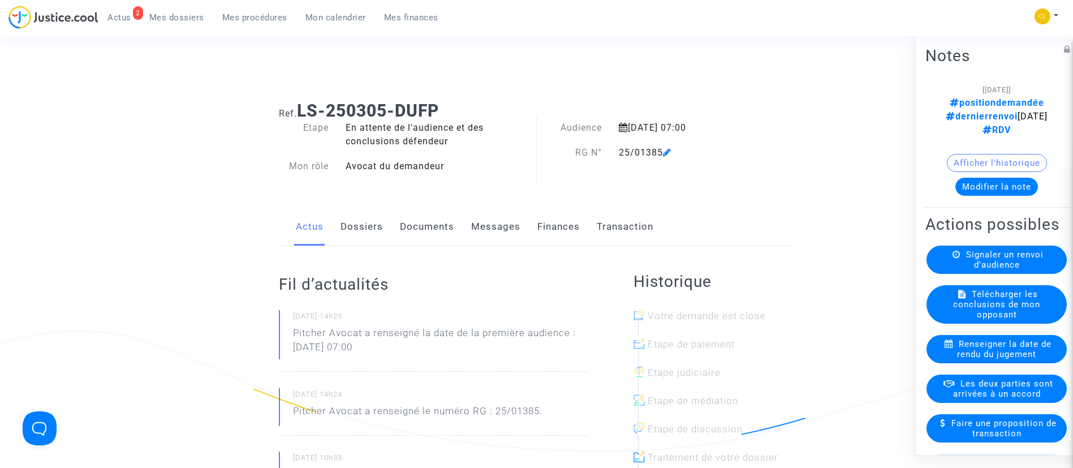
click at [426, 236] on link "Documents" at bounding box center [427, 226] width 54 height 37
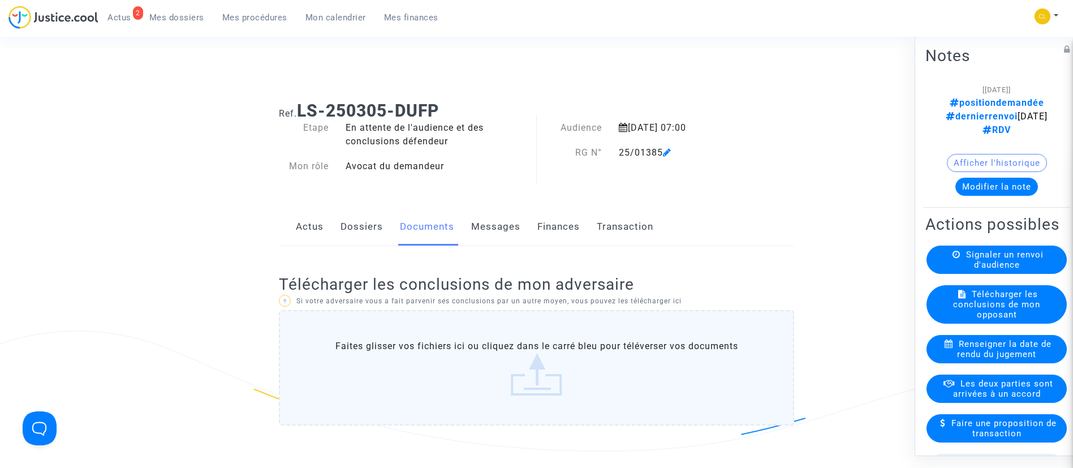
click at [610, 224] on link "Transaction" at bounding box center [625, 226] width 57 height 37
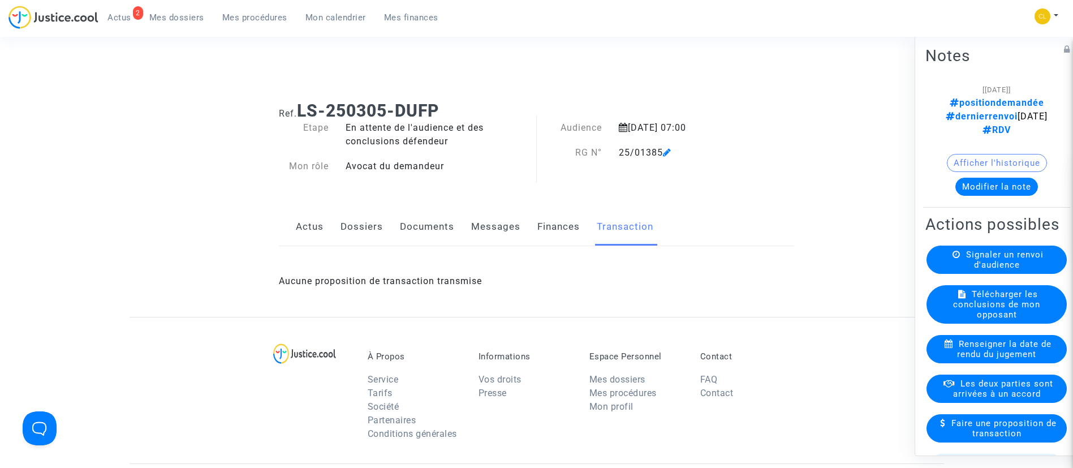
click at [559, 227] on link "Finances" at bounding box center [558, 226] width 42 height 37
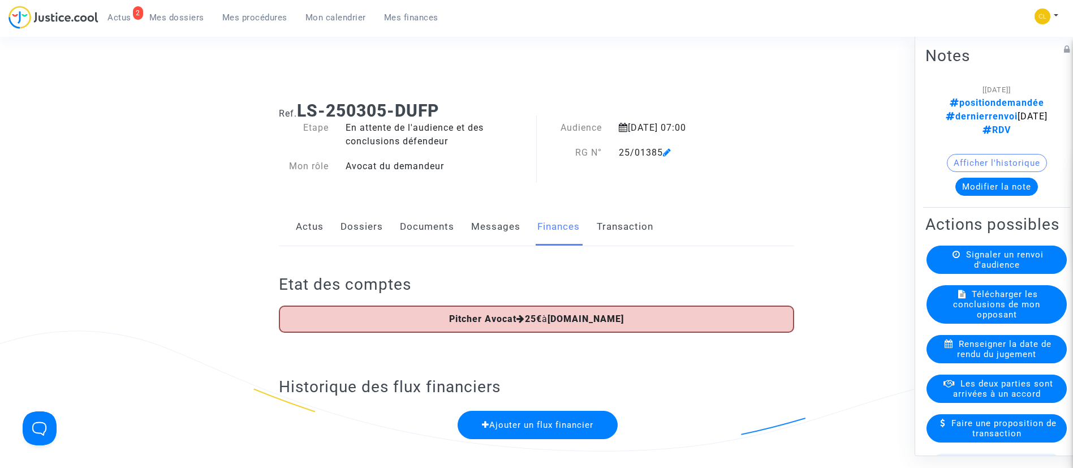
click at [357, 236] on link "Dossiers" at bounding box center [362, 226] width 42 height 37
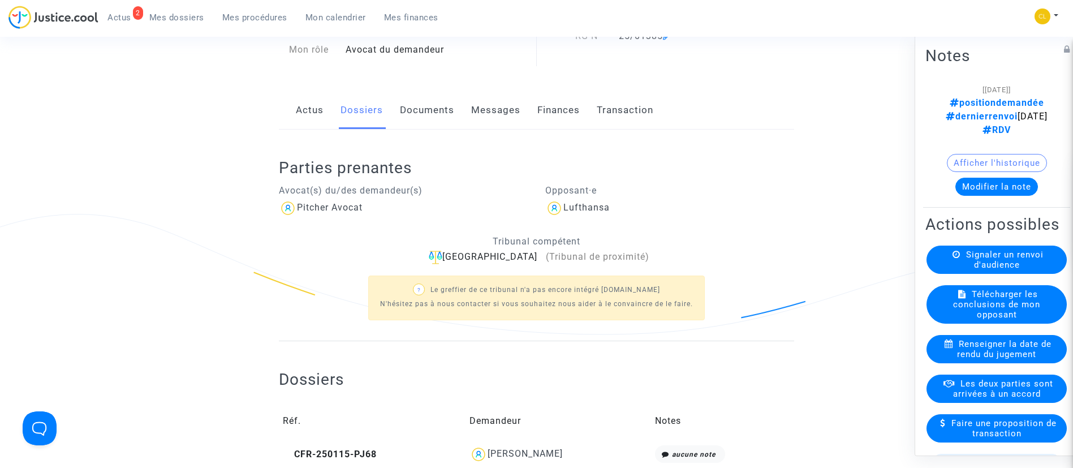
scroll to position [339, 0]
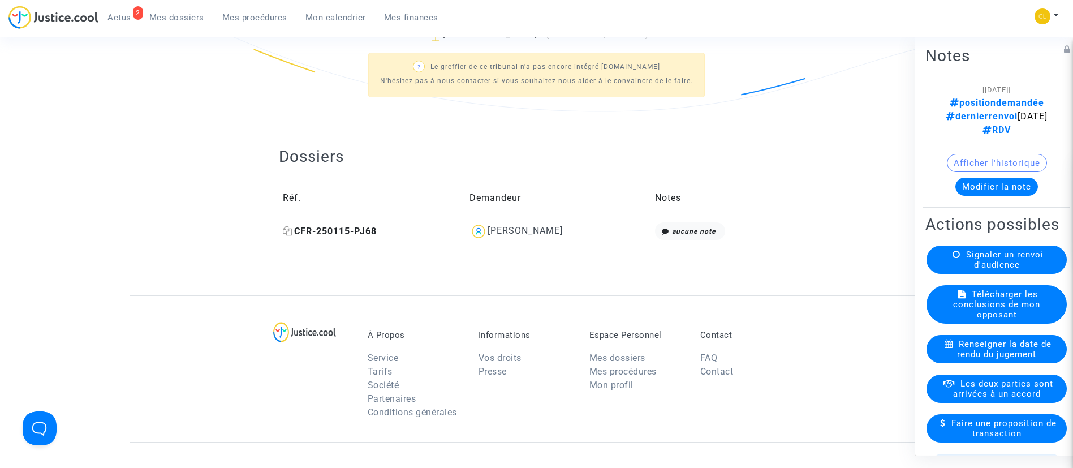
click at [286, 230] on icon at bounding box center [288, 230] width 10 height 9
click at [529, 231] on div "[PERSON_NAME]" at bounding box center [525, 230] width 75 height 11
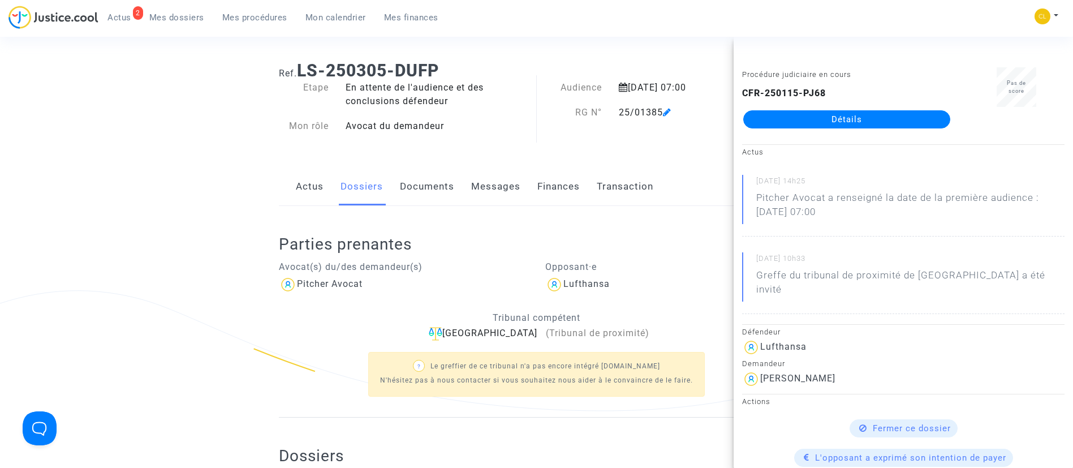
scroll to position [0, 0]
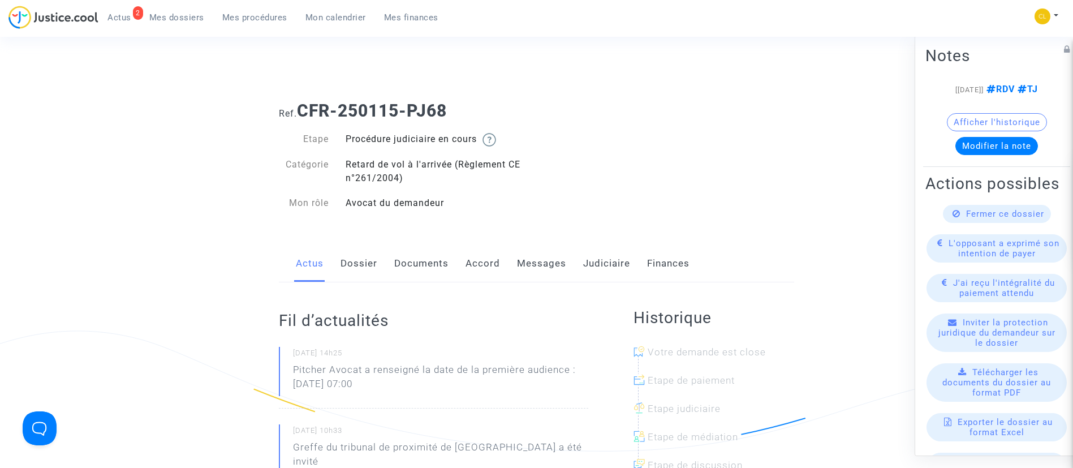
click at [475, 262] on link "Accord" at bounding box center [483, 263] width 35 height 37
